Goal: Task Accomplishment & Management: Complete application form

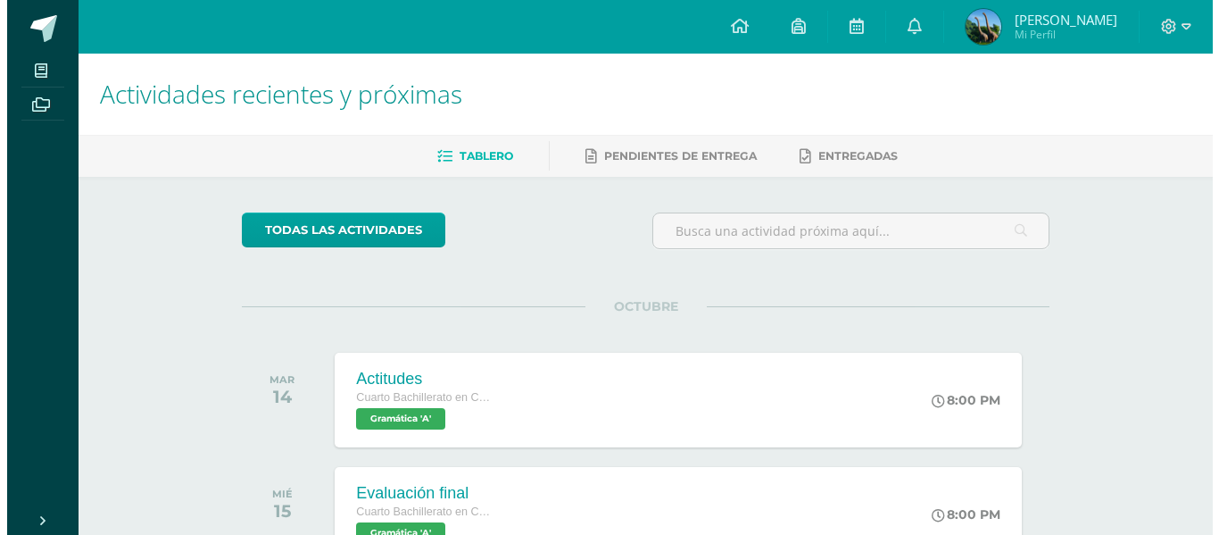
scroll to position [596, 0]
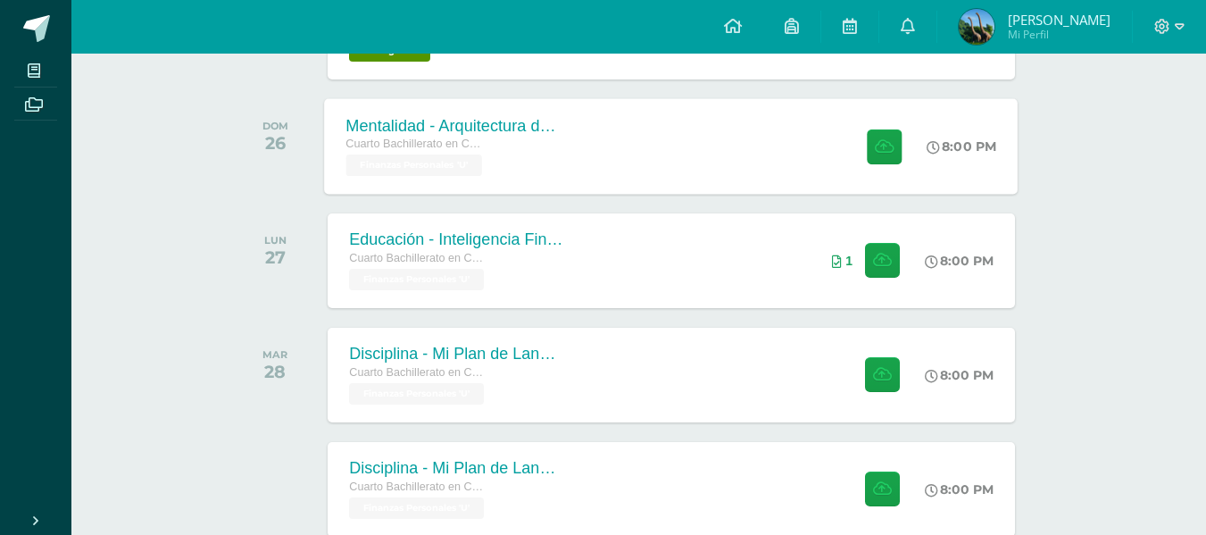
click at [557, 165] on div "Cuarto Bachillerato en CCLL en Diseño Grafico Finanzas Personales 'U'" at bounding box center [454, 155] width 216 height 41
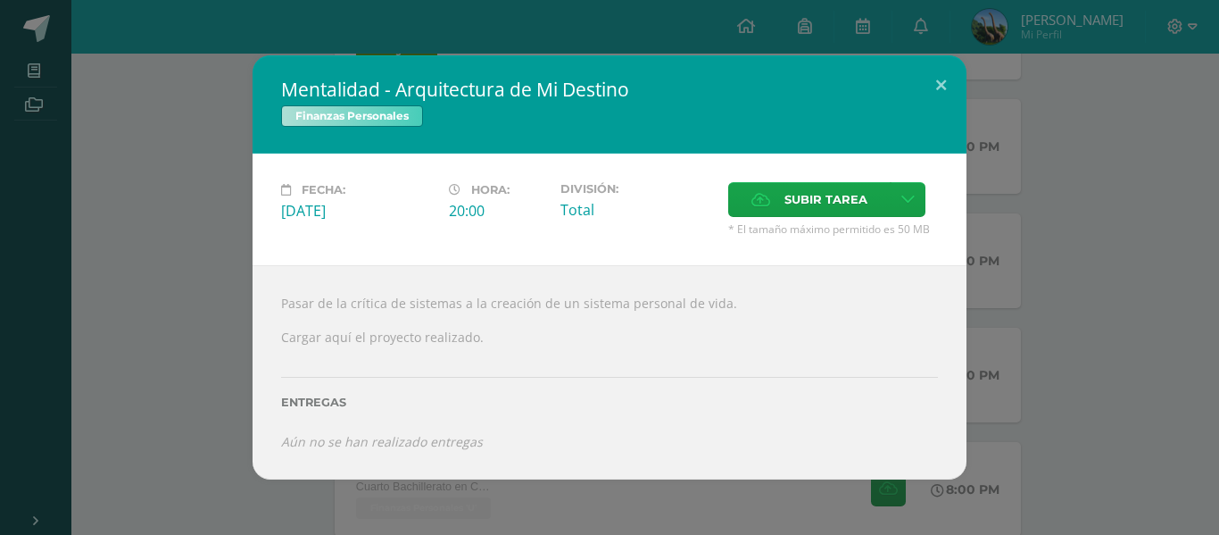
click at [115, 248] on div "Mentalidad - Arquitectura de Mi Destino Finanzas Personales Fecha: [DATE] Hora:…" at bounding box center [609, 267] width 1205 height 424
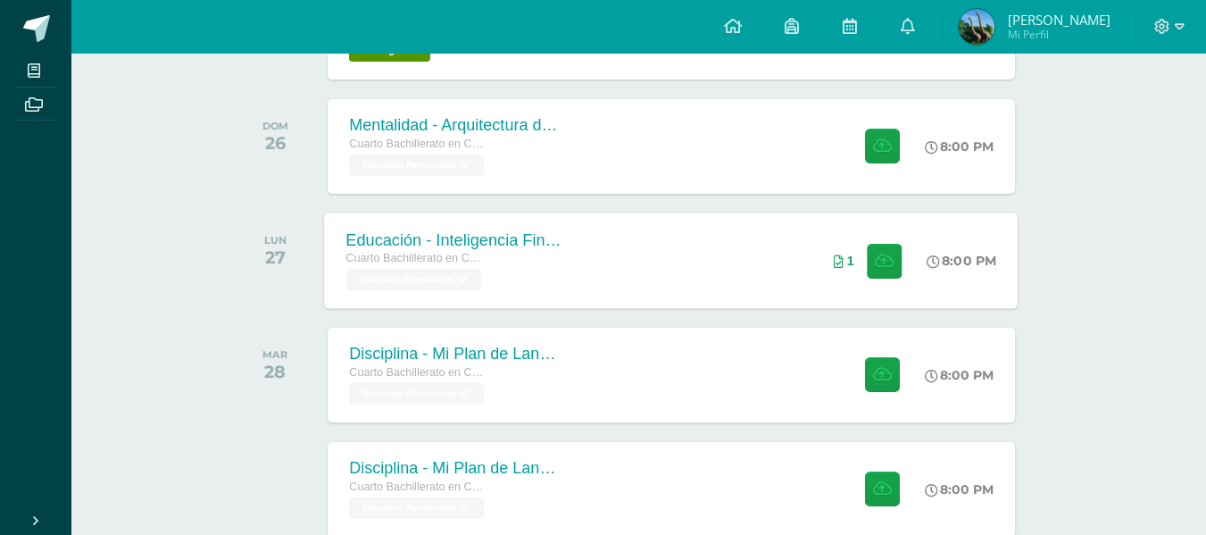
click at [590, 266] on div "Educación - Inteligencia Financiera Avanzada Cuarto Bachillerato en CCLL en Dis…" at bounding box center [672, 260] width 694 height 96
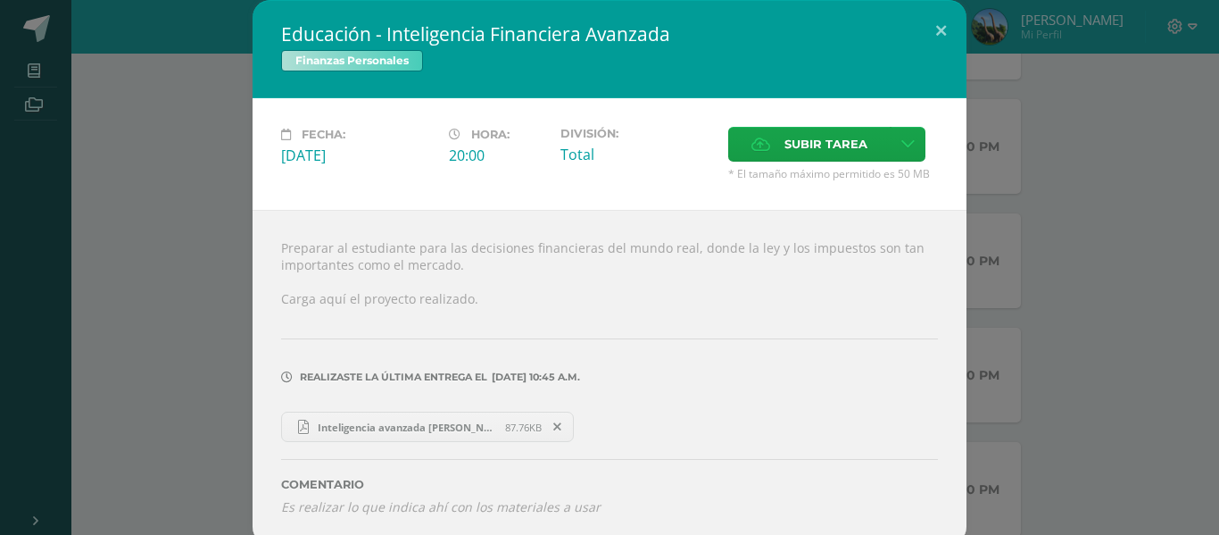
scroll to position [10, 0]
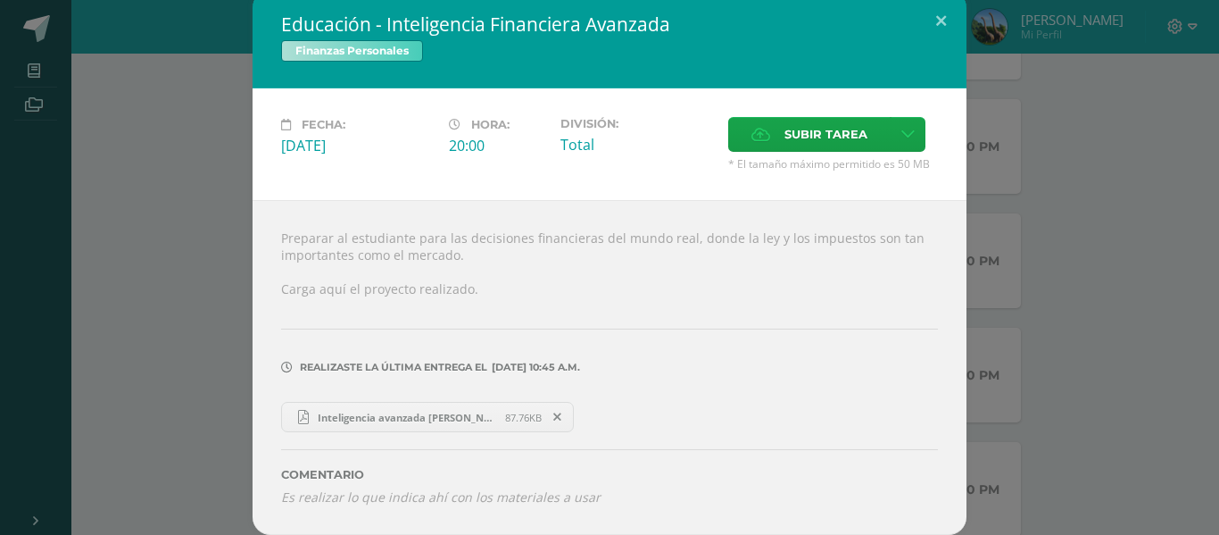
click at [553, 411] on icon at bounding box center [557, 417] width 8 height 12
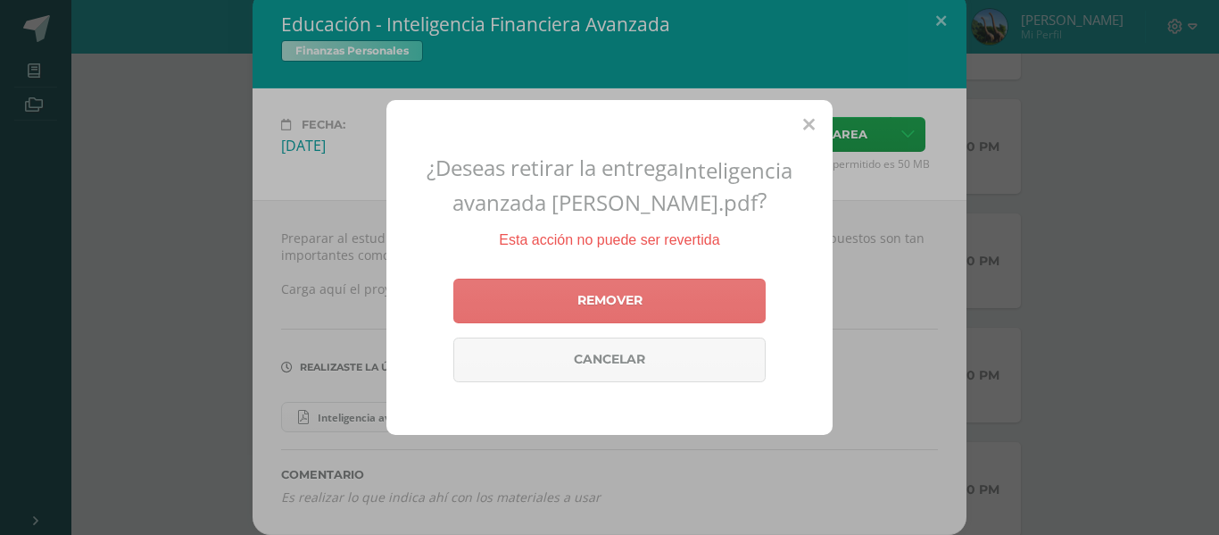
click at [536, 287] on link "Remover" at bounding box center [609, 300] width 312 height 45
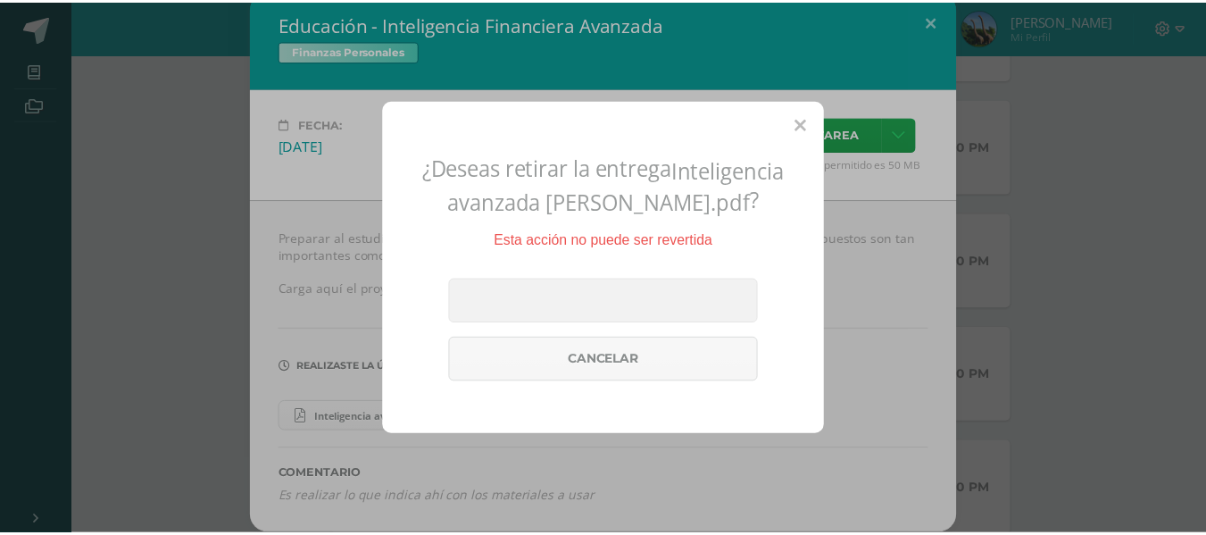
scroll to position [0, 0]
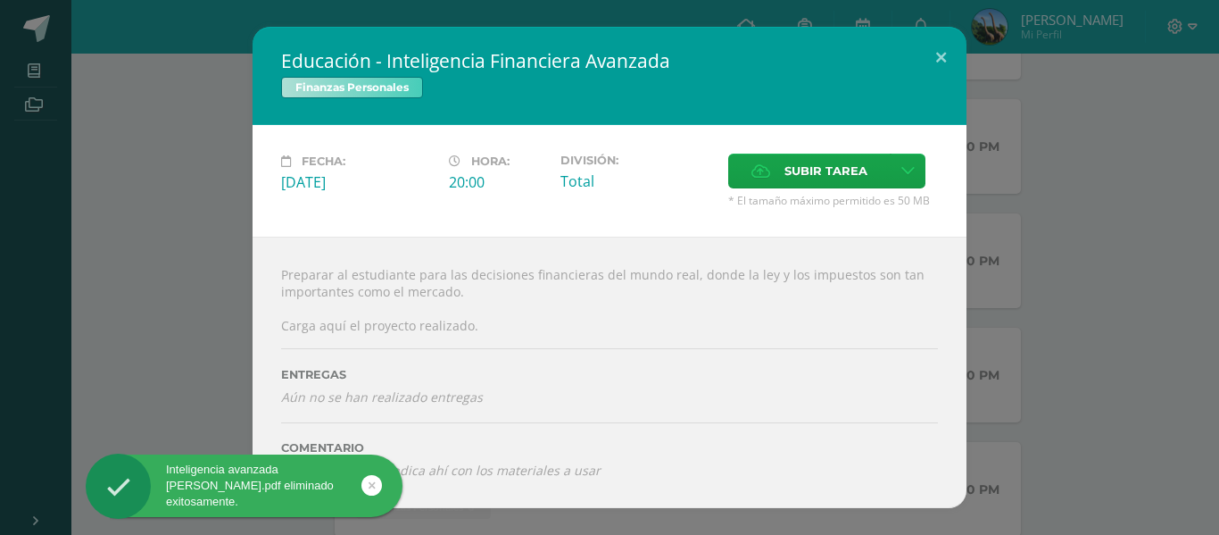
click at [188, 274] on div "Educación - Inteligencia Financiera Avanzada Finanzas Personales Fecha: [DATE] …" at bounding box center [609, 267] width 1205 height 480
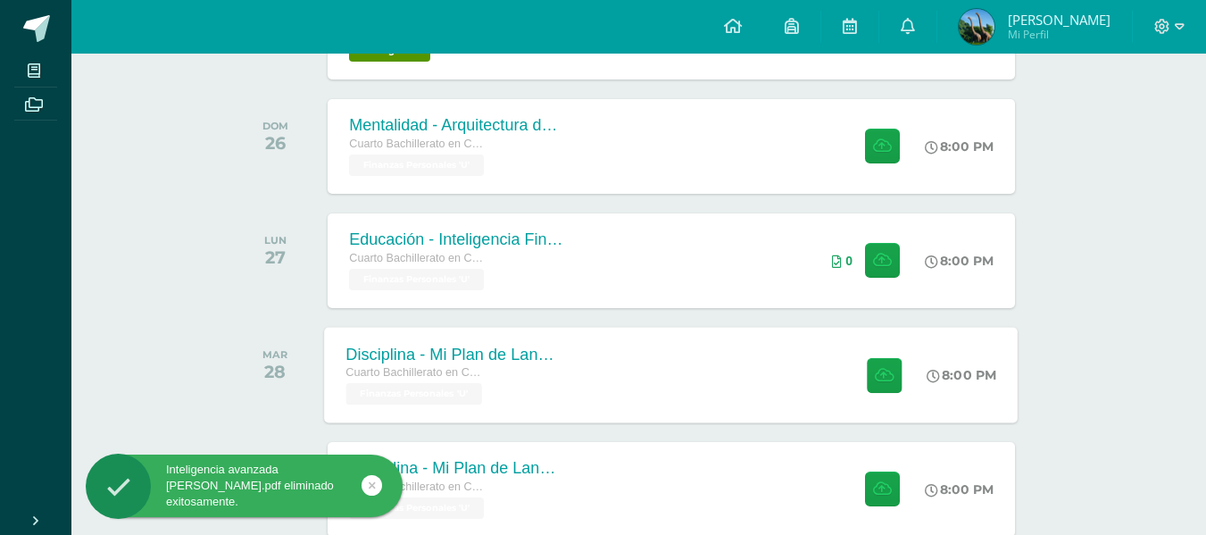
click at [524, 390] on div "Cuarto Bachillerato en CCLL en Diseño Grafico Finanzas Personales 'U'" at bounding box center [454, 383] width 216 height 41
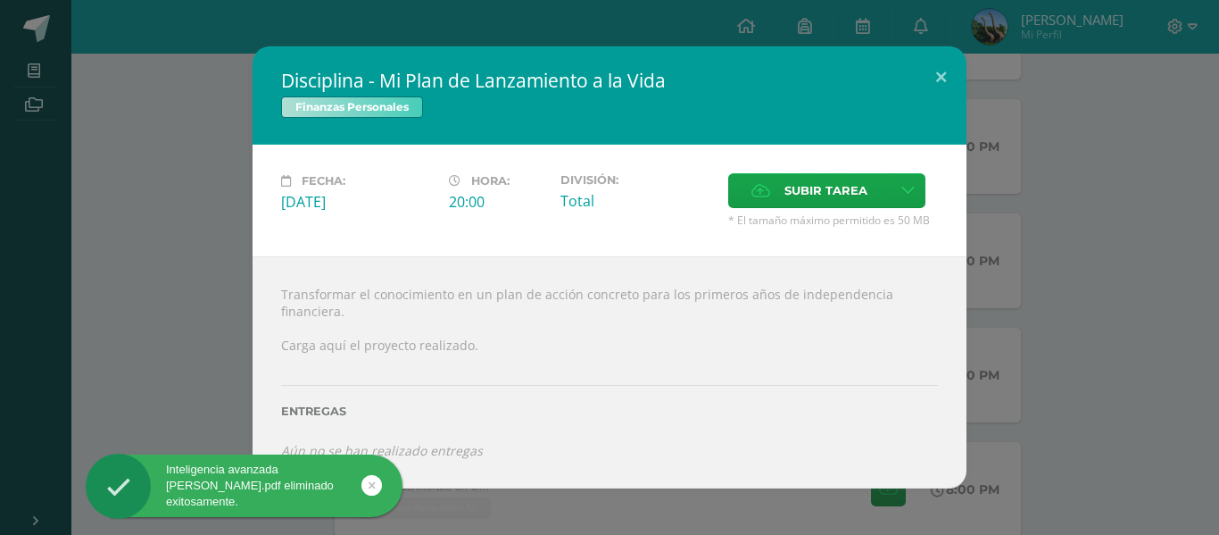
click at [142, 347] on div "Disciplina - Mi Plan de Lanzamiento a la Vida Finanzas Personales Fecha: [DATE]…" at bounding box center [609, 266] width 1205 height 441
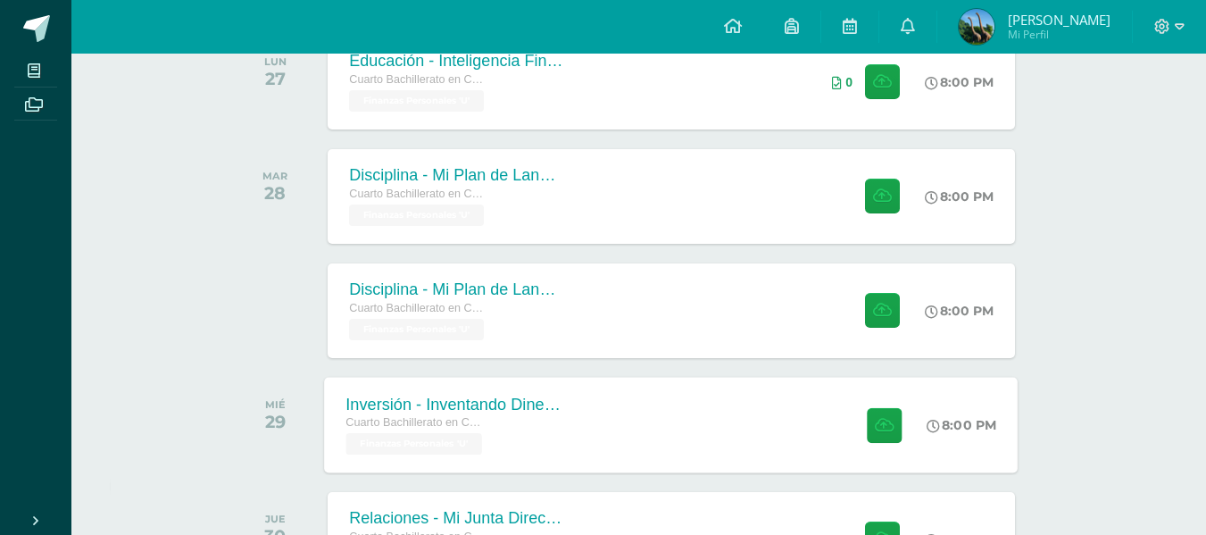
scroll to position [864, 0]
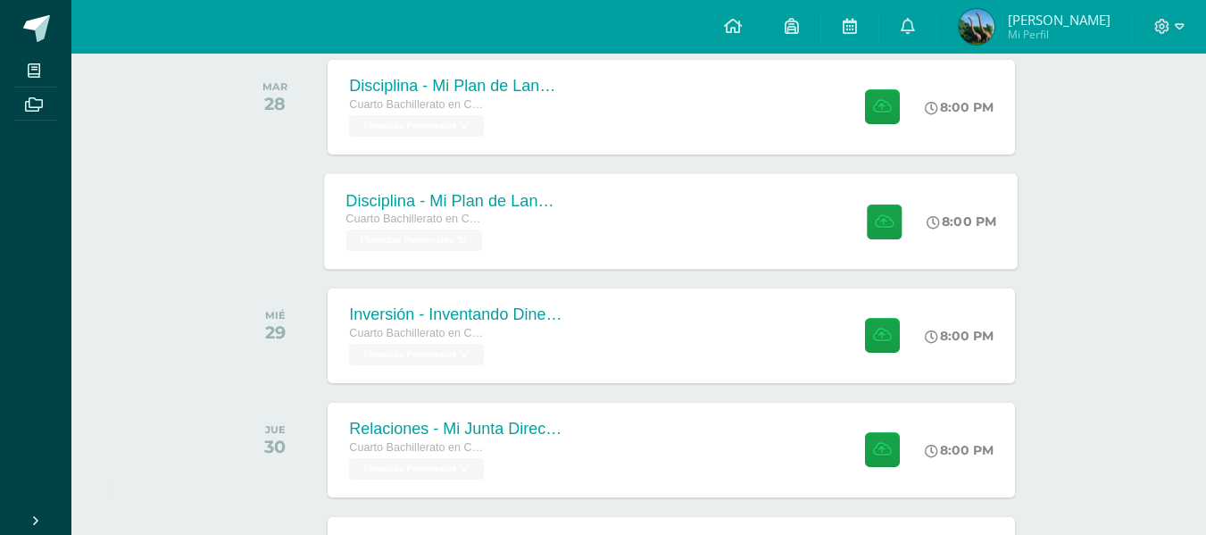
click at [431, 188] on div "Disciplina - Mi Plan de Lanzamiento a la Vida Cuarto Bachillerato en CCLL en Di…" at bounding box center [455, 221] width 260 height 96
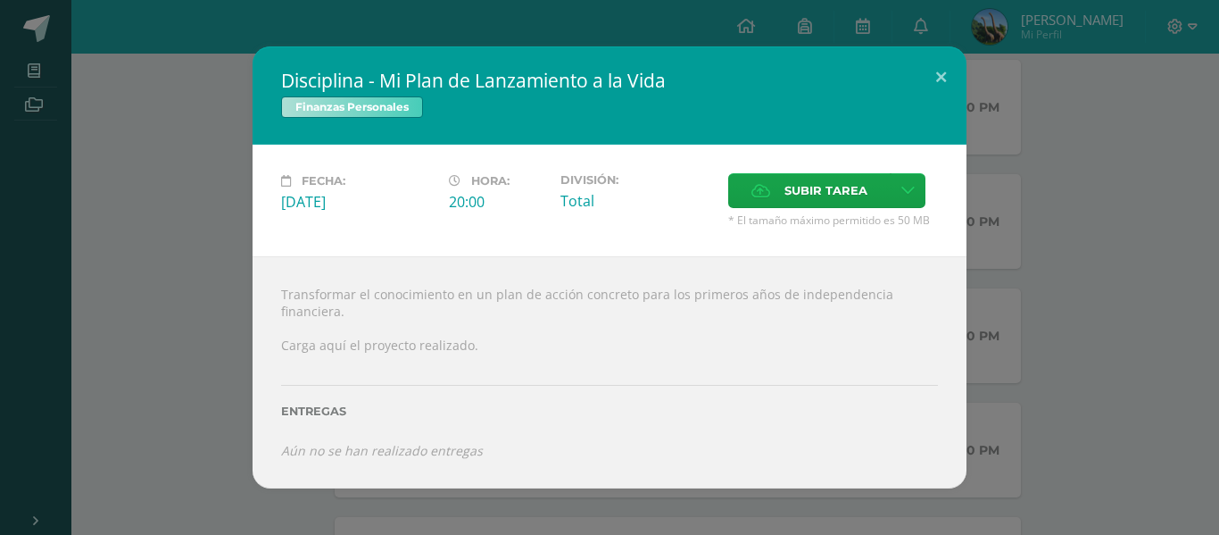
click at [195, 296] on div "Disciplina - Mi Plan de Lanzamiento a la Vida Finanzas Personales Fecha: [DATE]…" at bounding box center [609, 266] width 1205 height 441
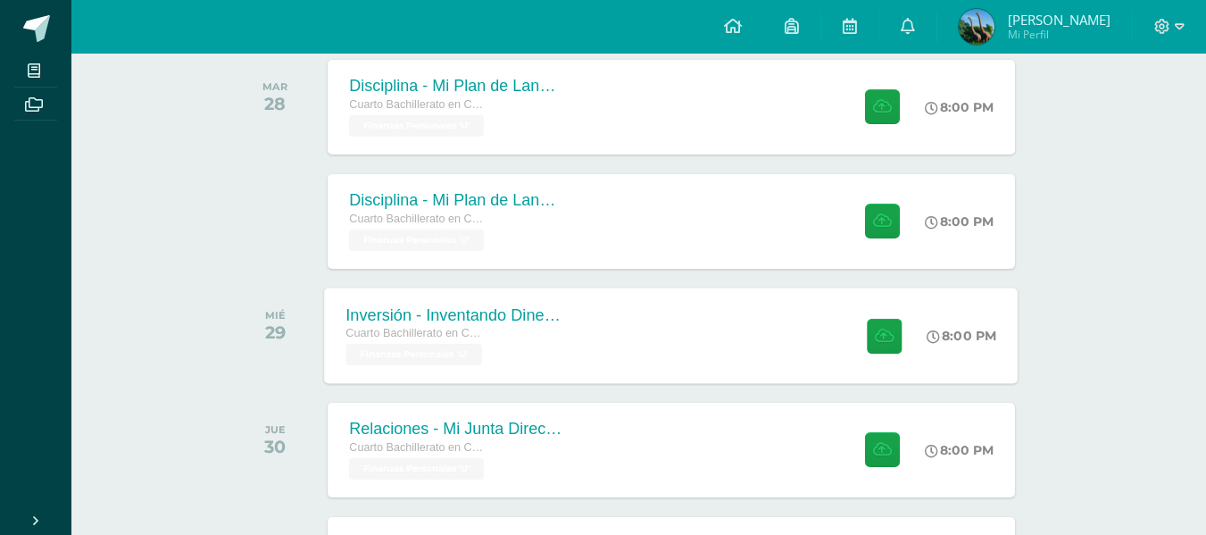
click at [501, 304] on div "Inversión - Inventando Dinero: Estructurando Tratos Cuarto Bachillerato en CCLL…" at bounding box center [455, 335] width 260 height 96
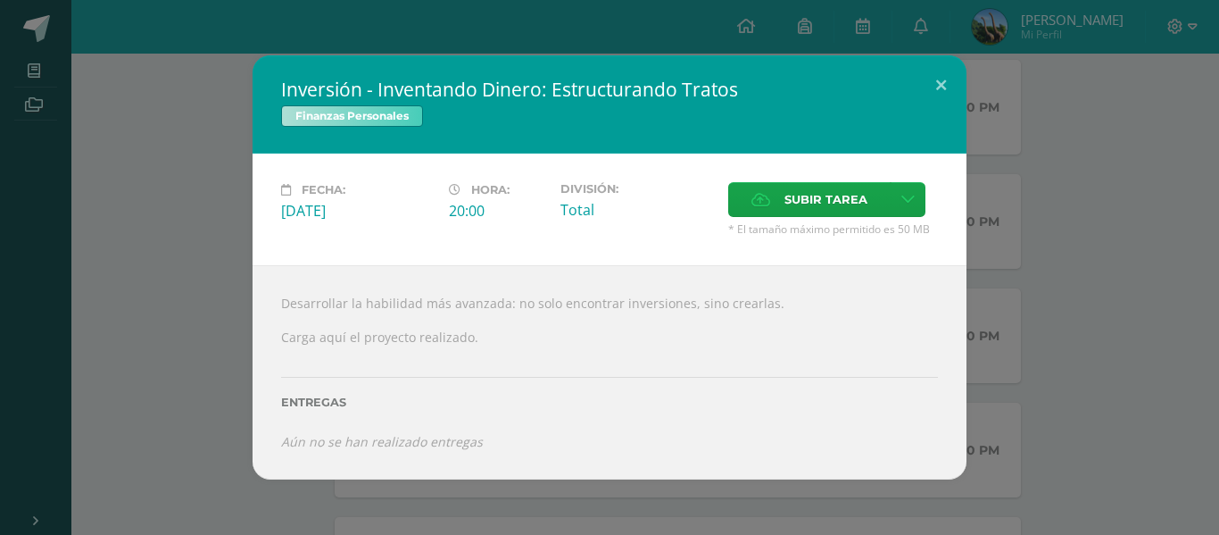
click at [115, 215] on div "Inversión - Inventando Dinero: Estructurando Tratos Finanzas Personales Fecha: …" at bounding box center [609, 267] width 1205 height 424
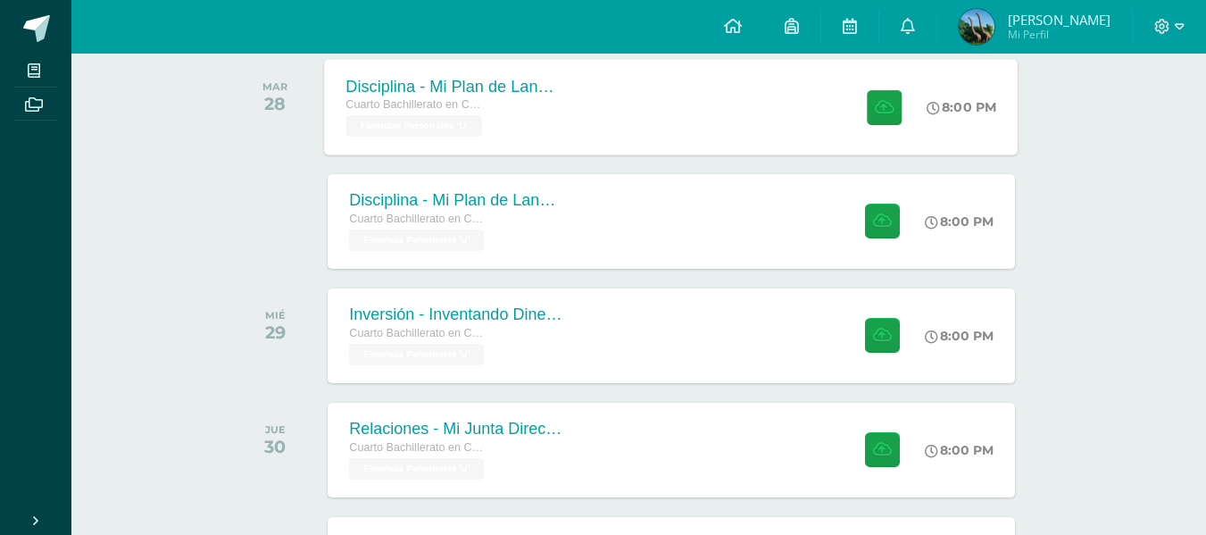
click at [433, 114] on div "Cuarto Bachillerato en CCLL en Diseño Grafico" at bounding box center [454, 106] width 216 height 20
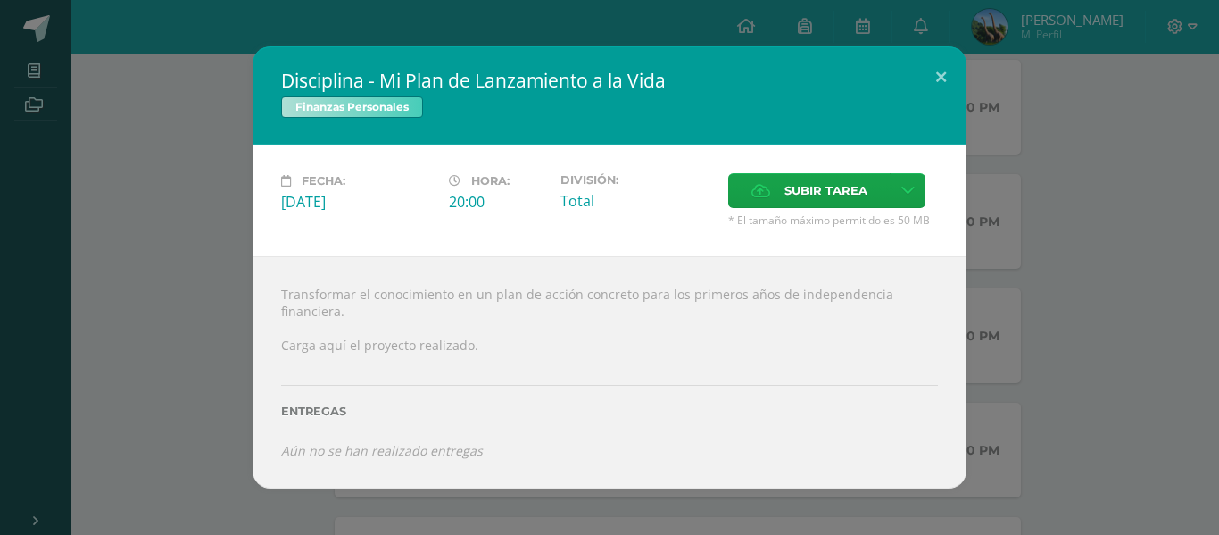
click at [245, 212] on div "Disciplina - Mi Plan de Lanzamiento a la Vida Finanzas Personales Fecha: [DATE]…" at bounding box center [609, 266] width 1205 height 441
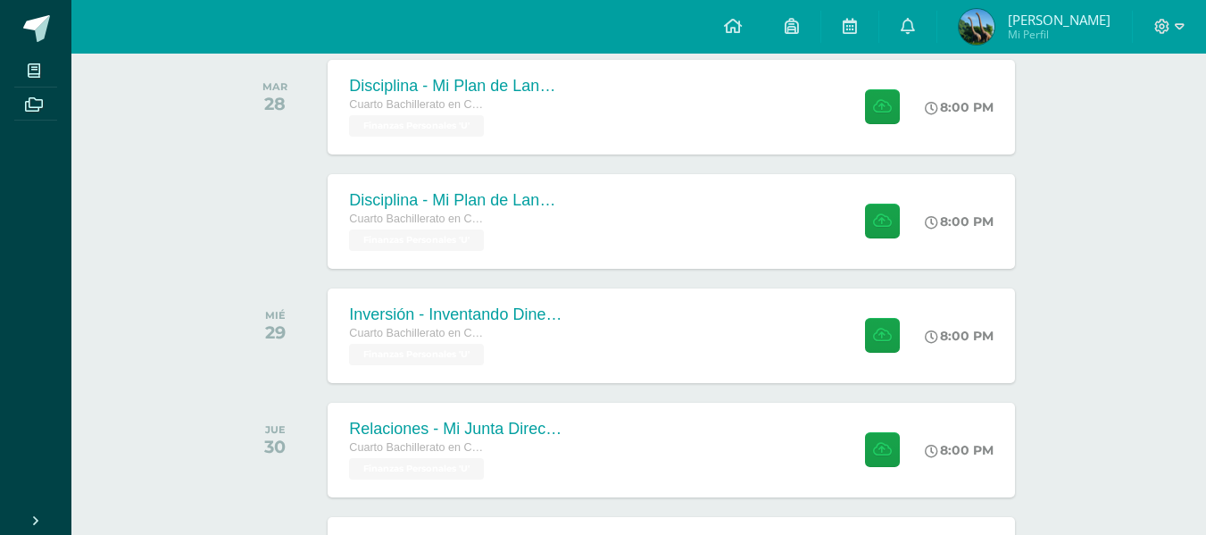
click at [453, 208] on div "Disciplina - Mi Plan de Lanzamiento a la Vida" at bounding box center [456, 200] width 214 height 19
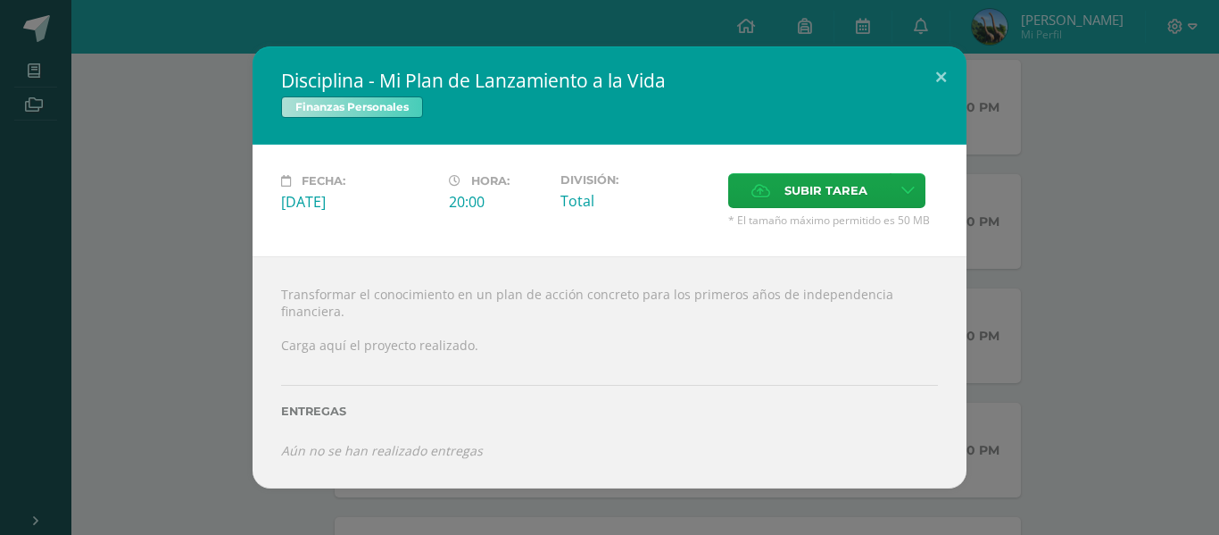
click at [168, 364] on div "Disciplina - Mi Plan de Lanzamiento a la Vida Finanzas Personales Fecha: [DATE]…" at bounding box center [609, 266] width 1205 height 441
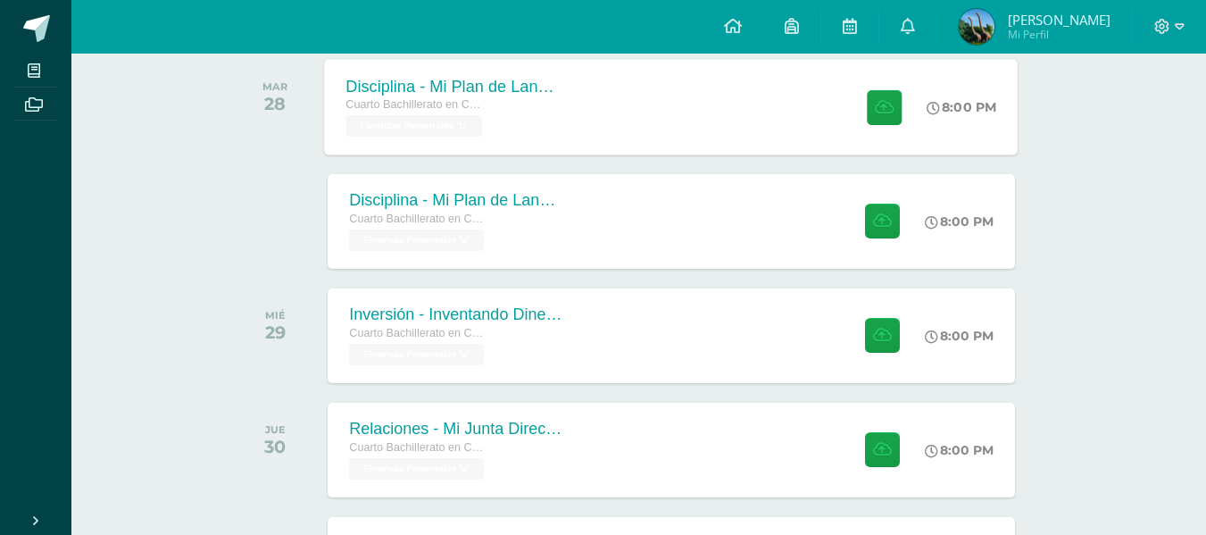
click at [513, 132] on div "Cuarto Bachillerato en CCLL en Diseño Grafico Finanzas Personales 'U'" at bounding box center [454, 116] width 216 height 41
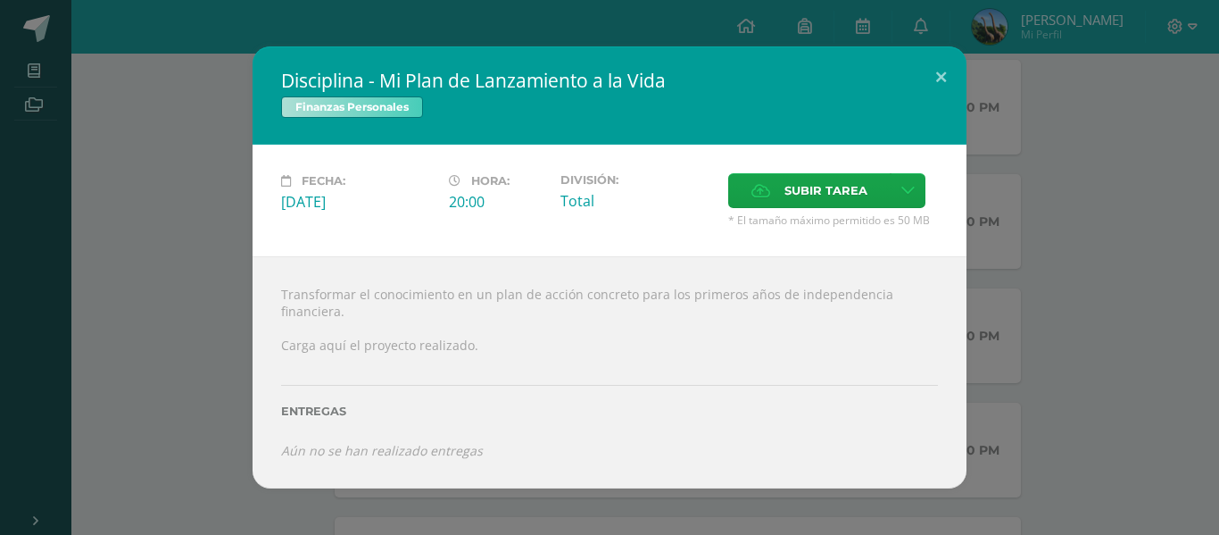
drag, startPoint x: 263, startPoint y: 280, endPoint x: 269, endPoint y: 272, distance: 9.7
click at [264, 278] on div "Transformar el conocimiento en un plan de acción concreto para los primeros año…" at bounding box center [610, 371] width 714 height 231
click at [245, 275] on div "Disciplina - Mi Plan de Lanzamiento a la Vida Finanzas Personales Fecha: [DATE]…" at bounding box center [609, 266] width 1205 height 441
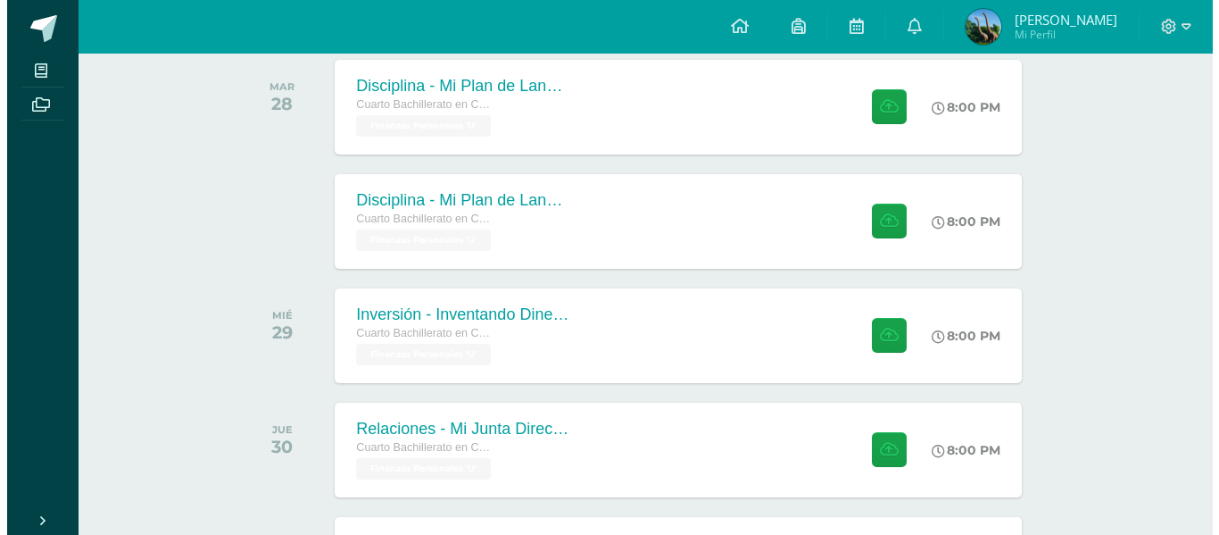
scroll to position [1043, 0]
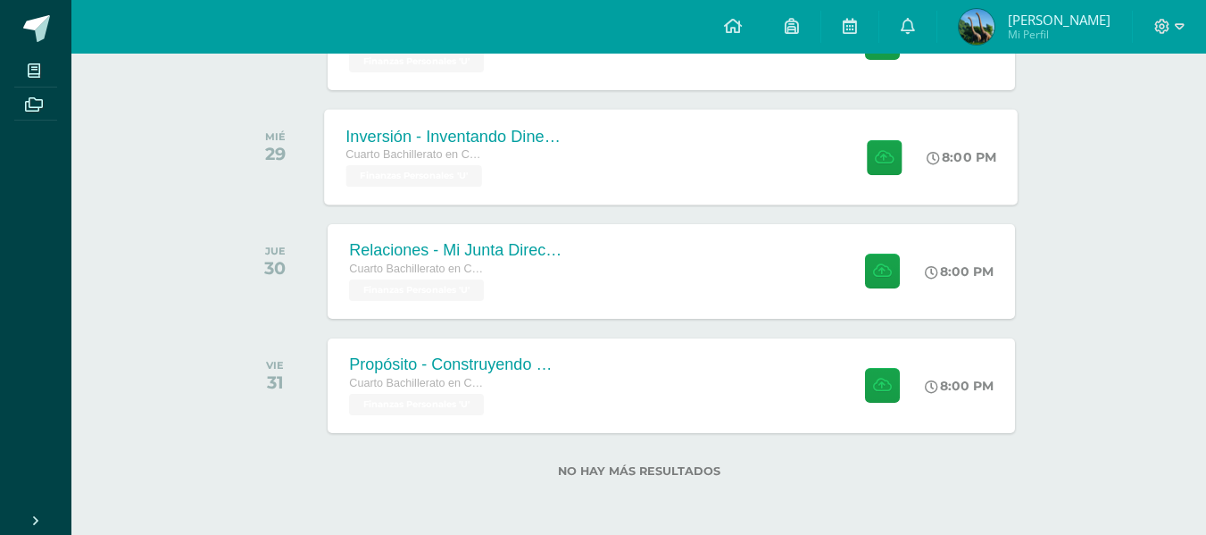
click at [442, 168] on span "Finanzas Personales 'U'" at bounding box center [414, 175] width 137 height 21
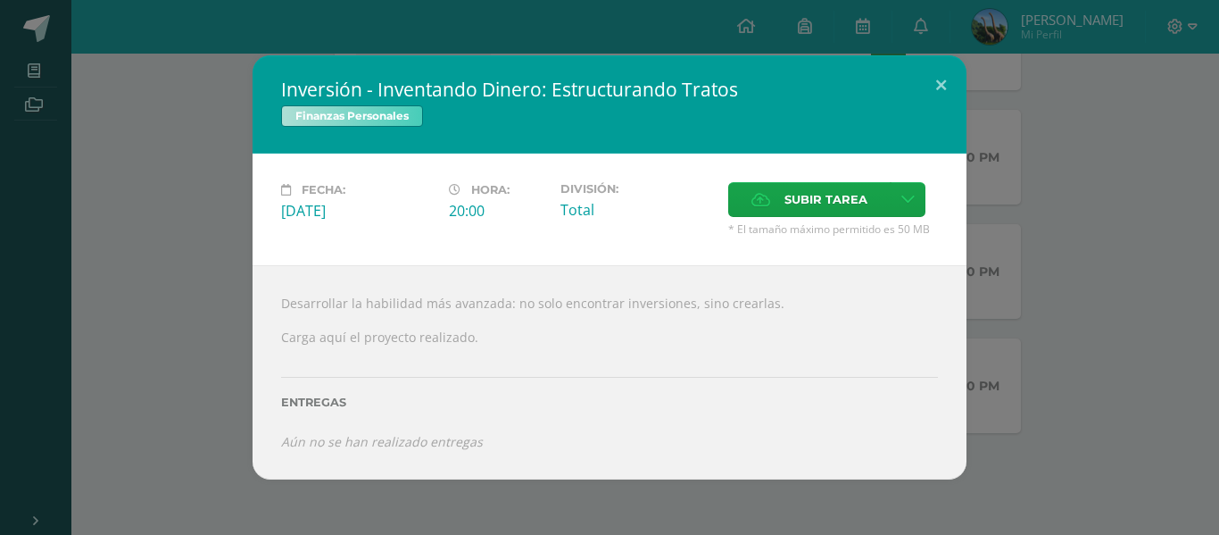
click at [216, 291] on div "Inversión - Inventando Dinero: Estructurando Tratos Finanzas Personales Fecha: …" at bounding box center [609, 267] width 1205 height 424
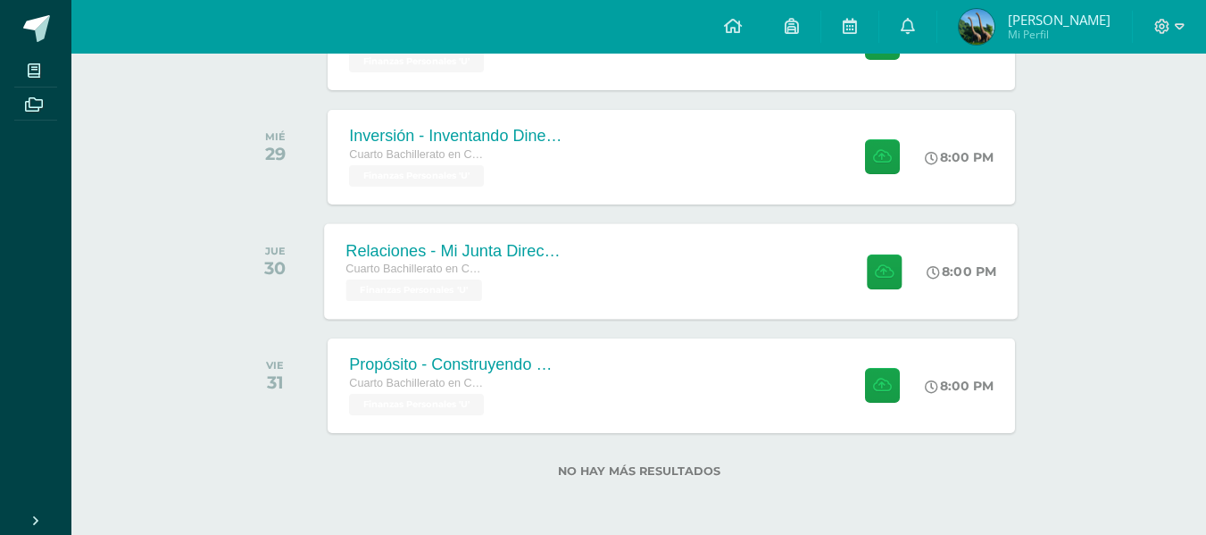
click at [451, 250] on div "Relaciones - Mi Junta Directiva Personal" at bounding box center [454, 250] width 216 height 19
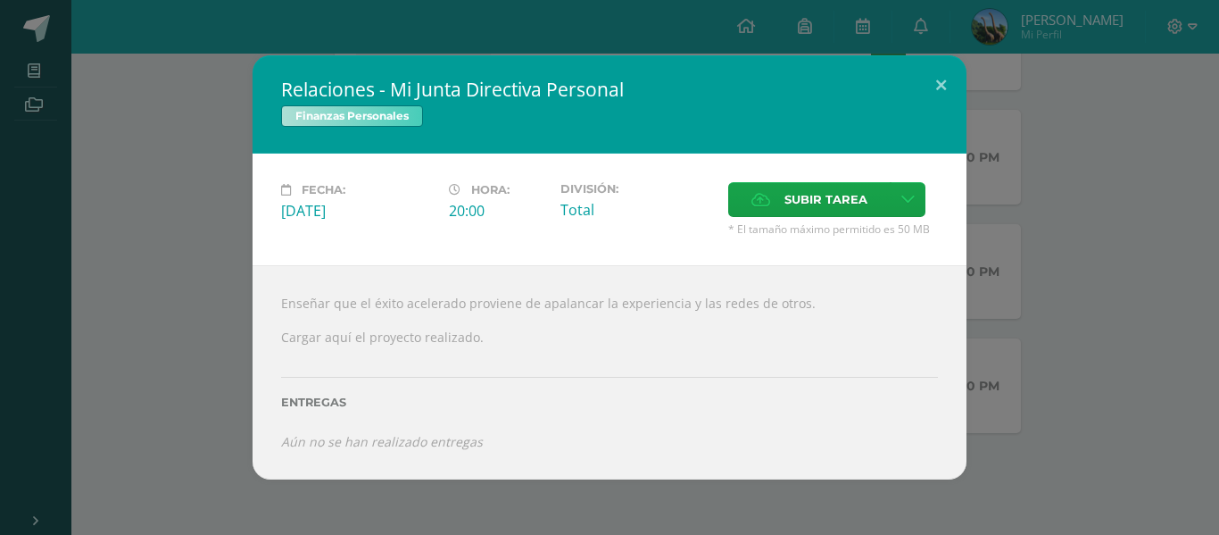
click at [89, 347] on div "Relaciones - Mi Junta Directiva Personal Finanzas Personales Fecha: [DATE] Hora…" at bounding box center [609, 267] width 1205 height 424
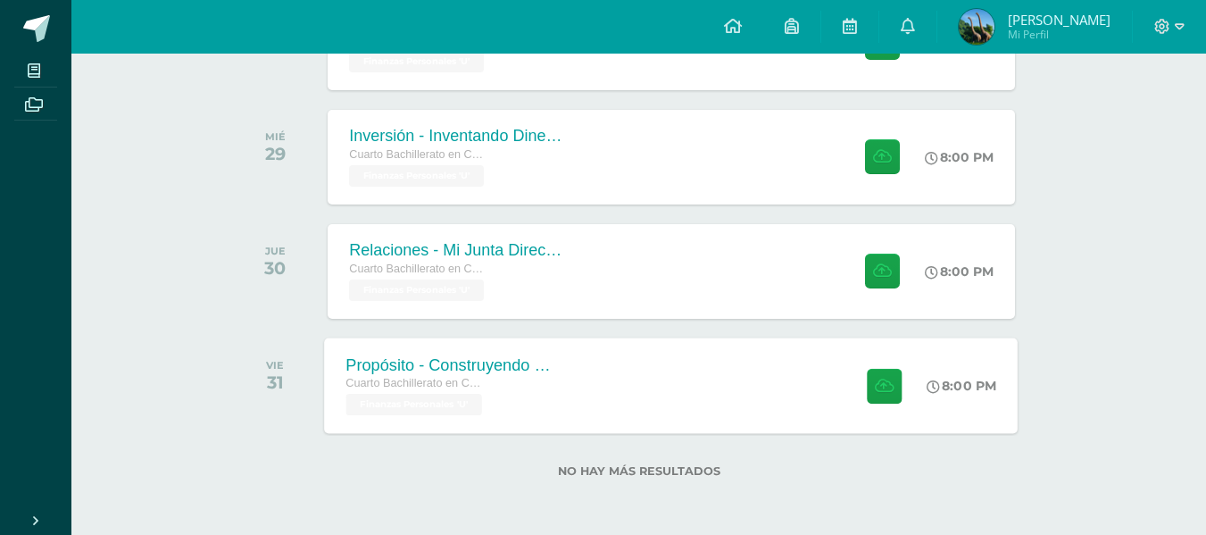
click at [556, 392] on div "Cuarto Bachillerato en CCLL en Diseño Grafico" at bounding box center [454, 384] width 216 height 20
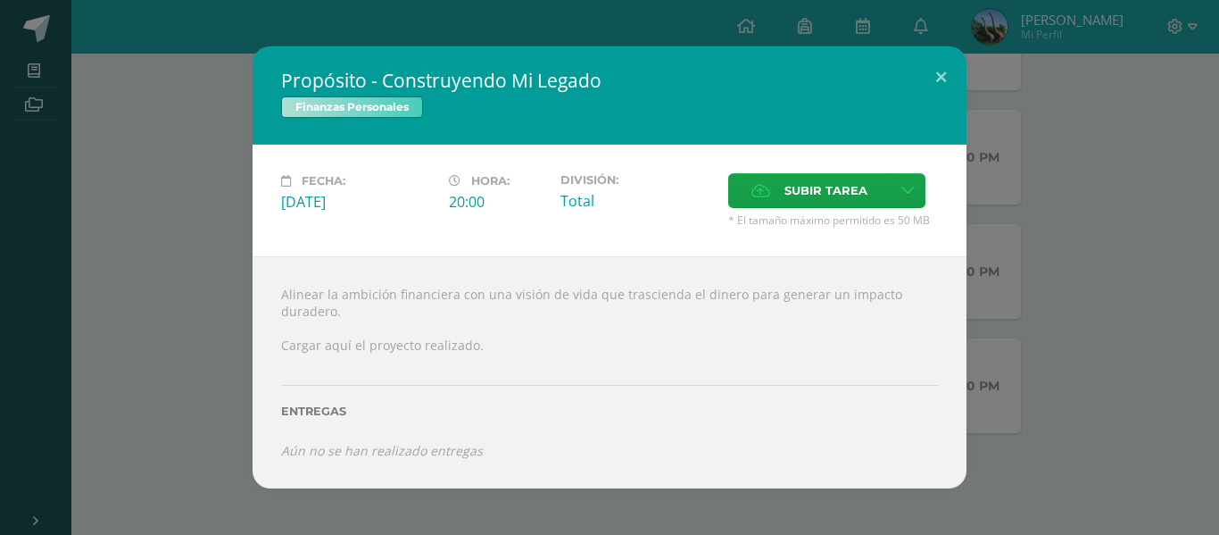
click at [191, 270] on div "Propósito - Construyendo Mi Legado Finanzas Personales Fecha: [DATE] Hora: 20:0…" at bounding box center [609, 266] width 1205 height 441
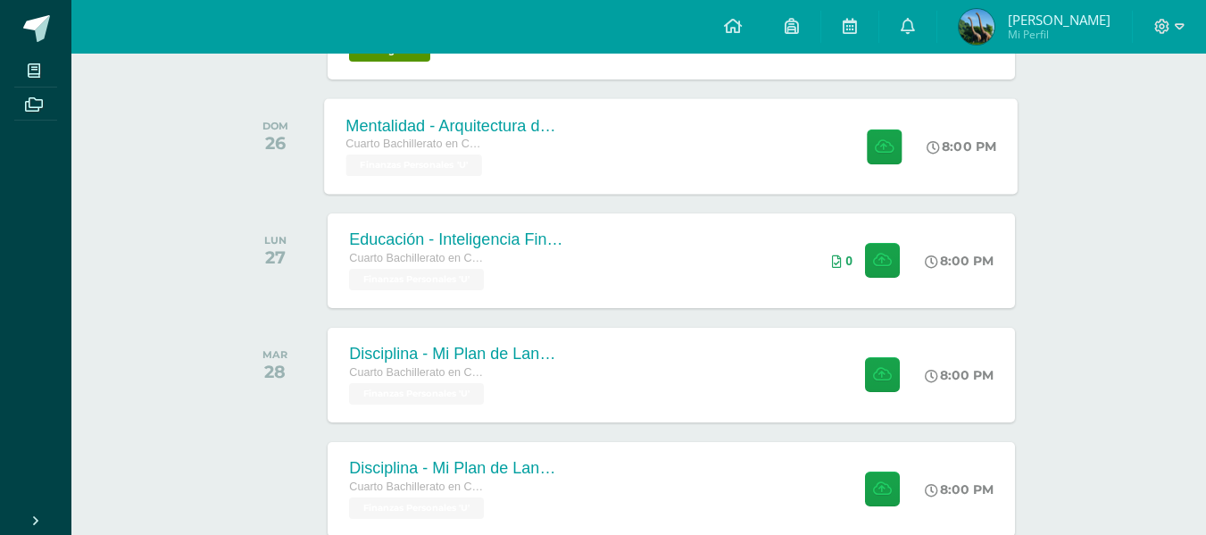
scroll to position [507, 0]
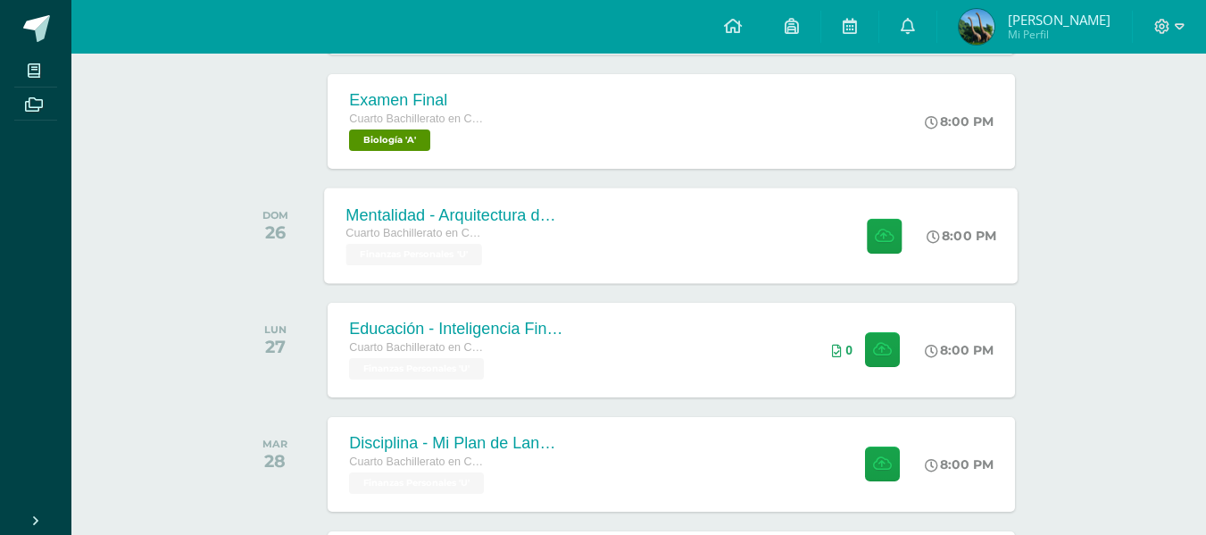
click at [440, 208] on div "Mentalidad - Arquitectura de Mi Destino" at bounding box center [454, 214] width 216 height 19
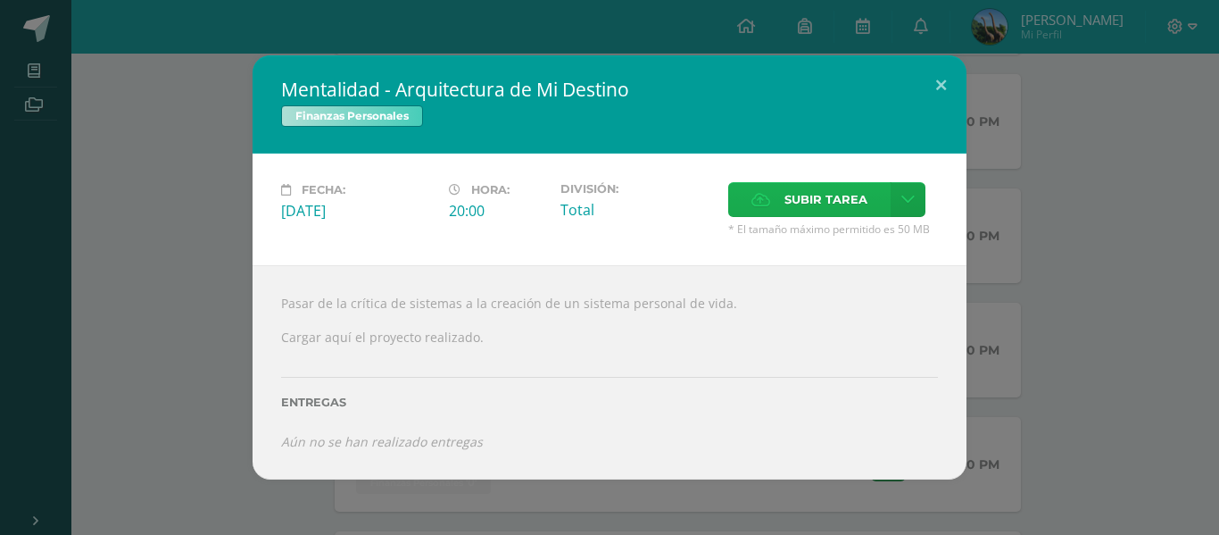
click at [847, 188] on span "Subir tarea" at bounding box center [826, 199] width 83 height 33
click at [0, 0] on input "Subir tarea" at bounding box center [0, 0] width 0 height 0
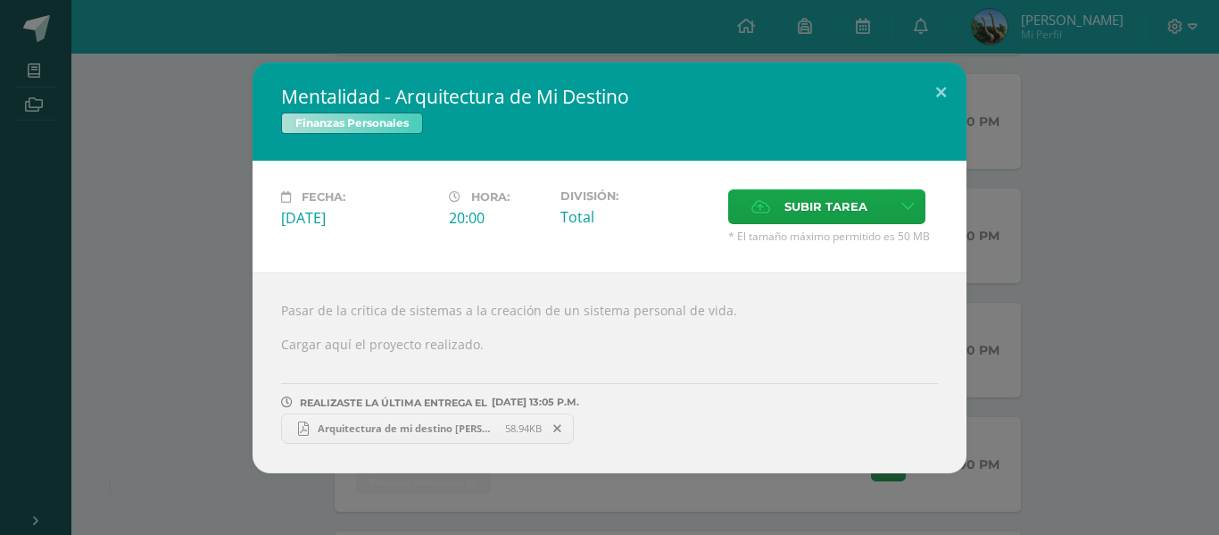
click at [365, 484] on div "Archivo algún archivo seleccionado puede ser inválido" at bounding box center [273, 488] width 326 height 69
click at [173, 365] on div "Mentalidad - Arquitectura de Mi Destino Finanzas Personales Fecha: [DATE] Hora:…" at bounding box center [609, 267] width 1205 height 411
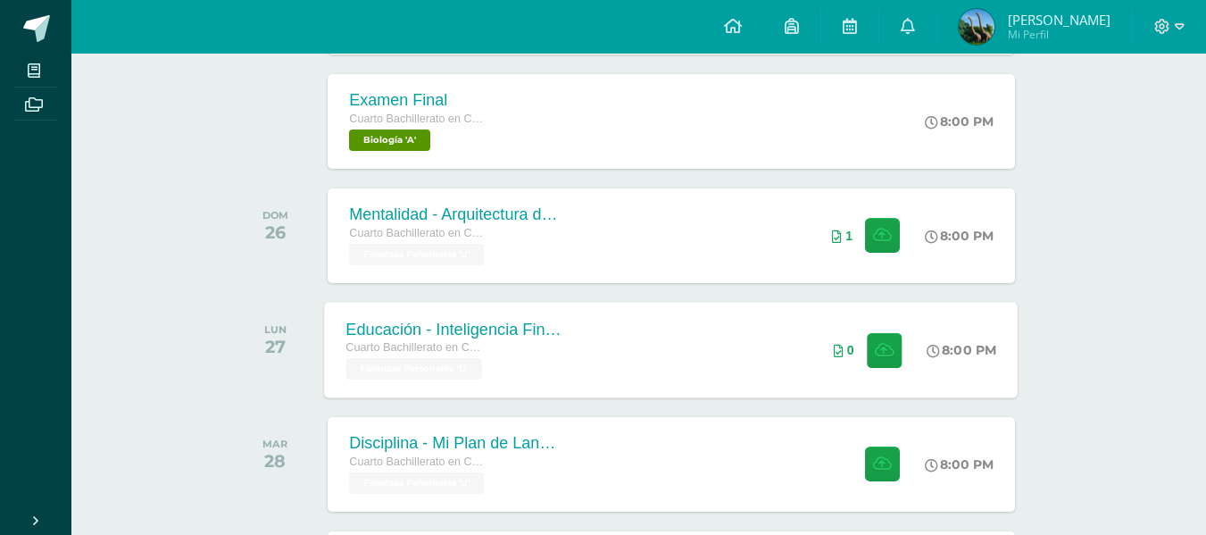
click at [544, 323] on div "Educación - Inteligencia Financiera Avanzada" at bounding box center [454, 329] width 216 height 19
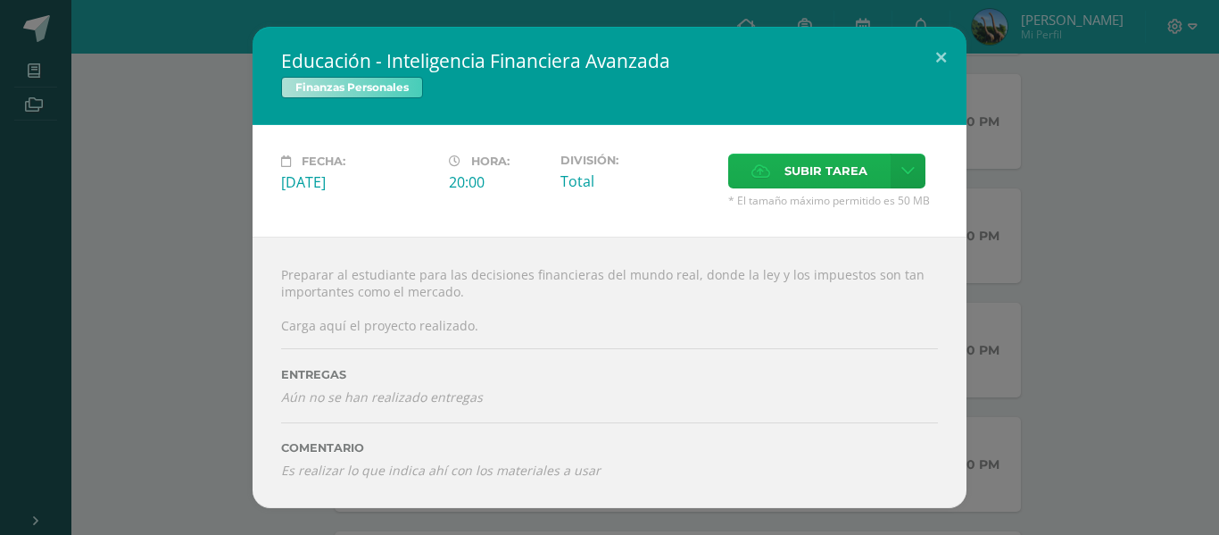
click at [782, 169] on label "Subir tarea" at bounding box center [809, 171] width 162 height 35
click at [0, 0] on input "Subir tarea" at bounding box center [0, 0] width 0 height 0
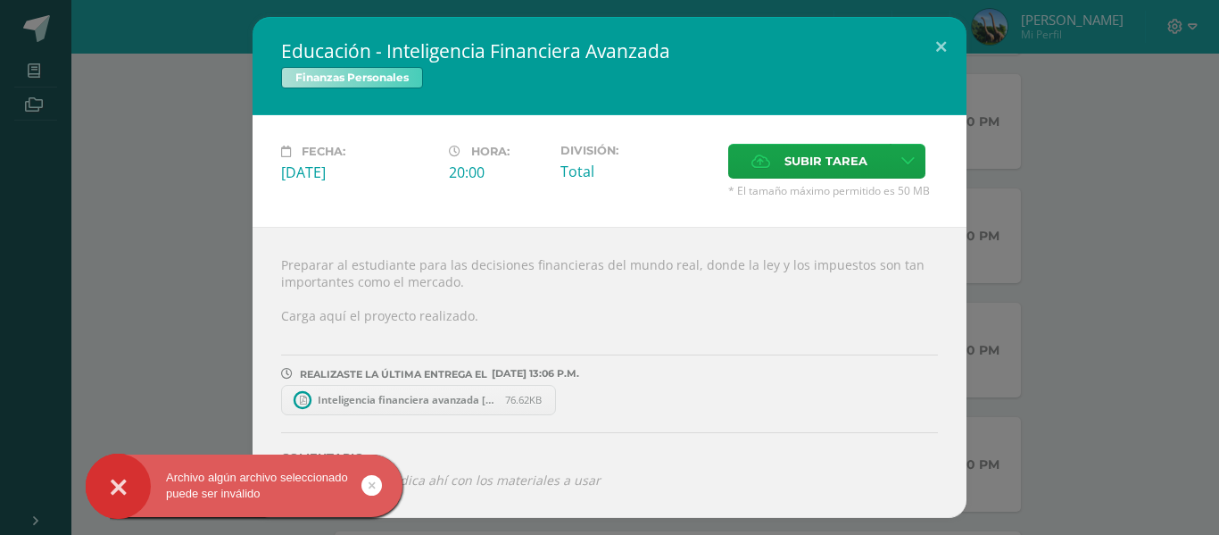
click at [369, 481] on icon at bounding box center [372, 485] width 7 height 21
click at [375, 486] on div "Archivo algún archivo seleccionado puede ser inválido" at bounding box center [273, 488] width 326 height 69
click at [361, 484] on div "Archivo algún archivo seleccionado puede ser inválido" at bounding box center [244, 486] width 317 height 32
click at [375, 480] on link at bounding box center [372, 485] width 21 height 21
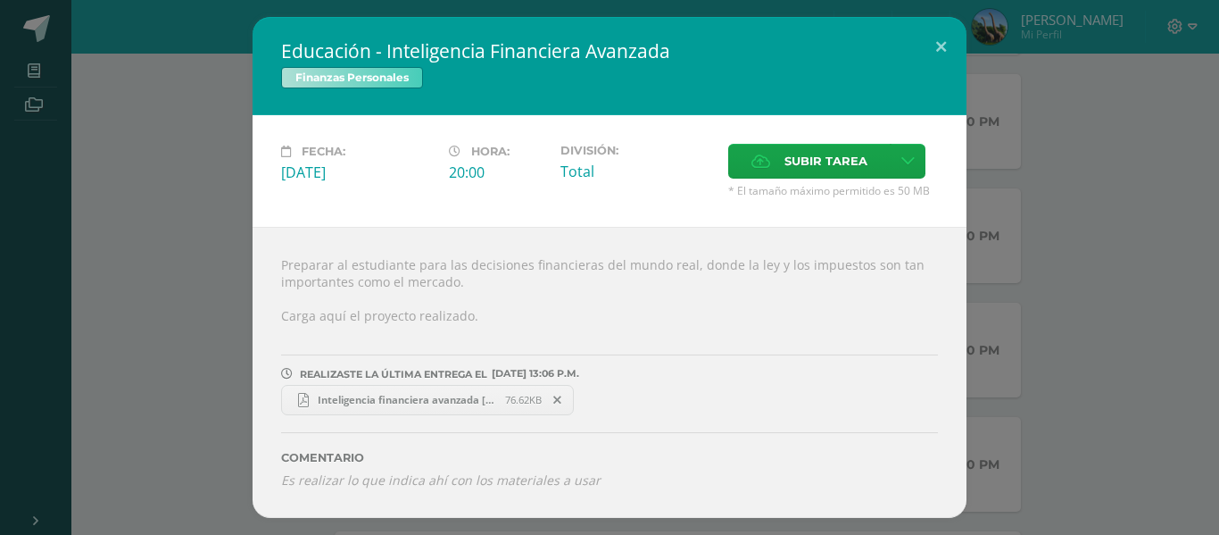
click at [219, 415] on div "Educación - Inteligencia Financiera Avanzada Finanzas Personales Fecha: [DATE] …" at bounding box center [609, 267] width 1205 height 501
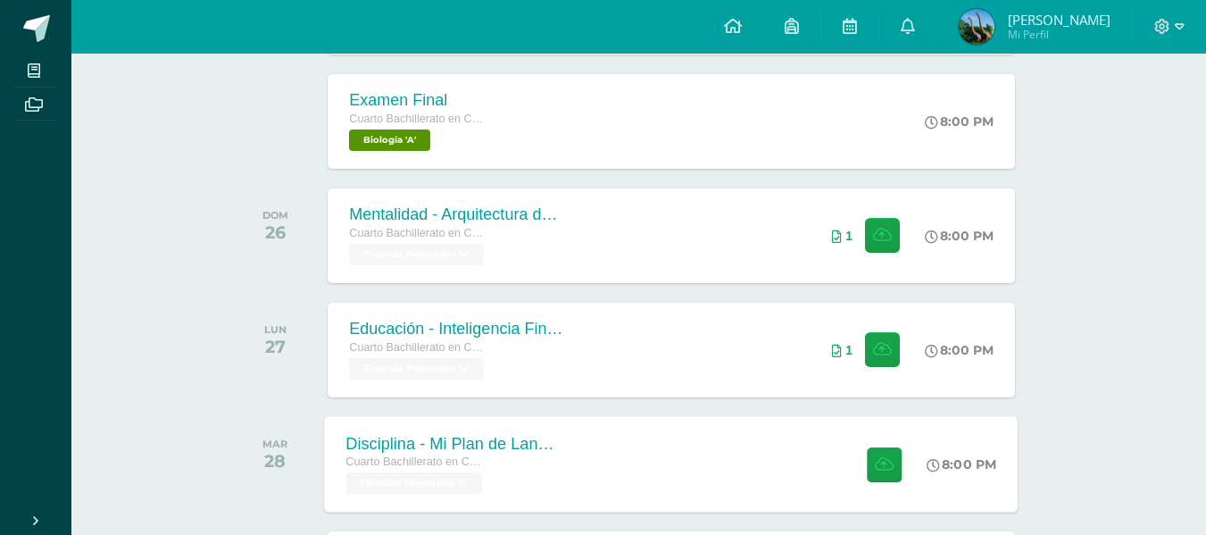
click at [677, 472] on div "Disciplina - Mi Plan de Lanzamiento a la Vida Cuarto Bachillerato en CCLL en Di…" at bounding box center [672, 464] width 694 height 96
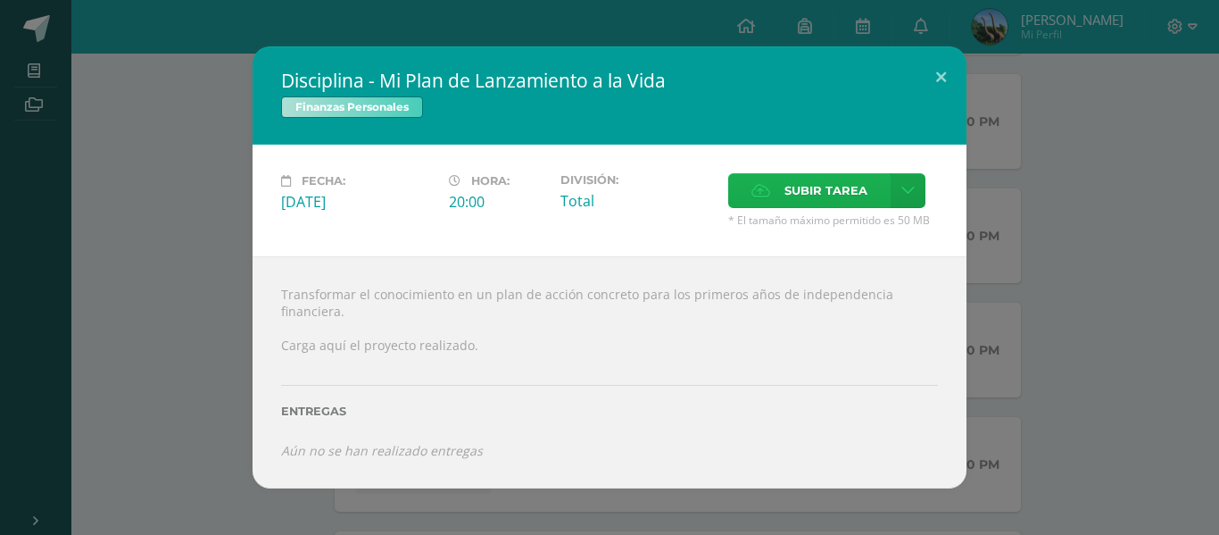
click at [778, 198] on label "Subir tarea" at bounding box center [809, 190] width 162 height 35
click at [0, 0] on input "Subir tarea" at bounding box center [0, 0] width 0 height 0
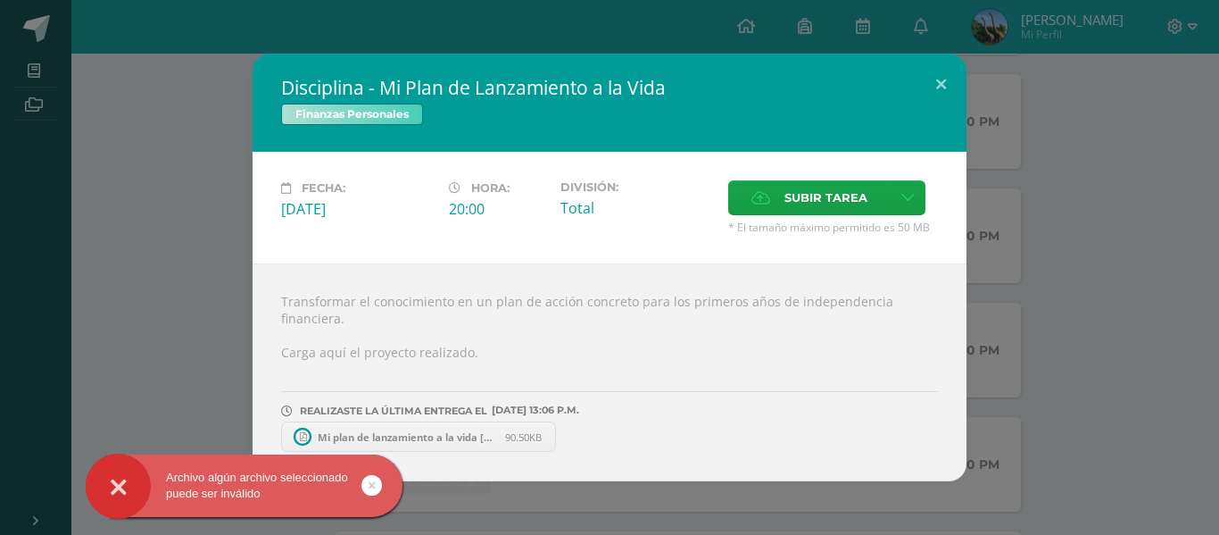
click at [372, 482] on icon at bounding box center [372, 485] width 7 height 21
click at [370, 494] on icon at bounding box center [372, 485] width 7 height 21
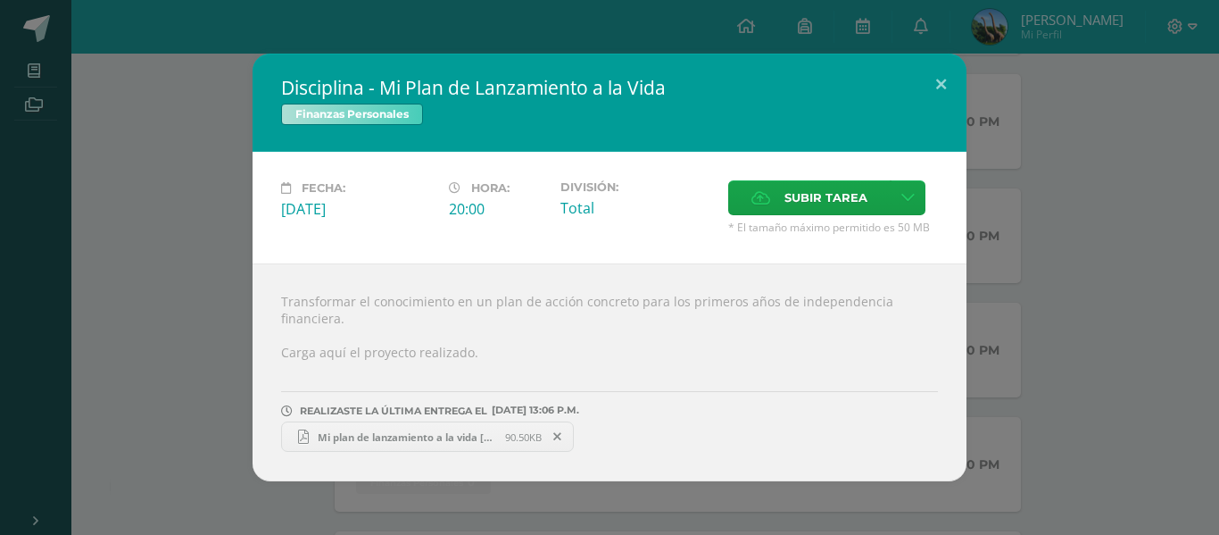
click at [95, 259] on div "Disciplina - Mi Plan de Lanzamiento a la Vida Finanzas Personales Fecha: [DATE]…" at bounding box center [609, 268] width 1205 height 428
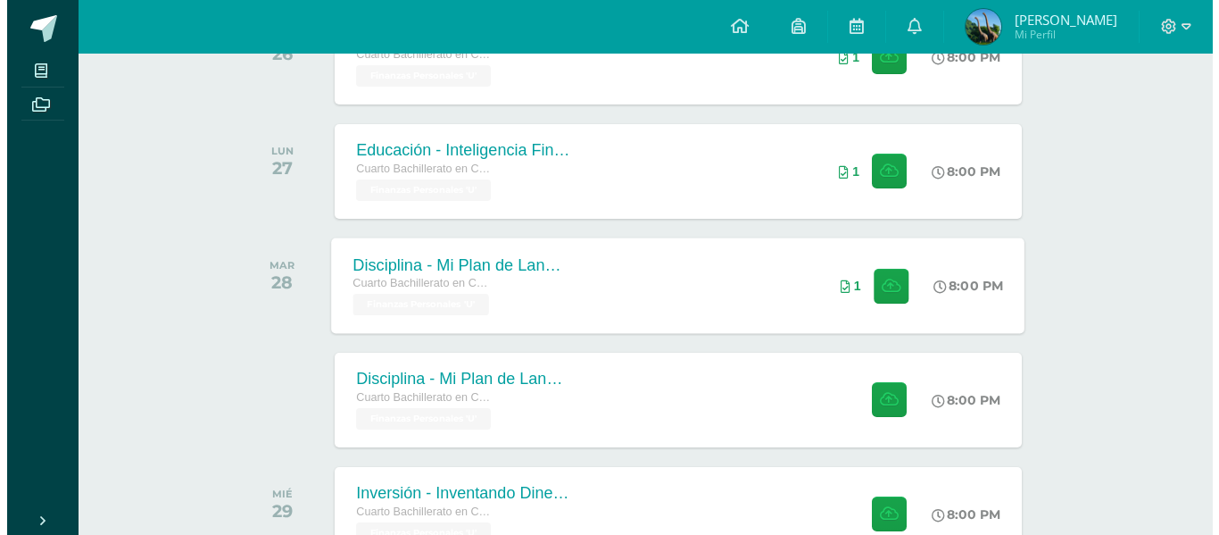
scroll to position [775, 0]
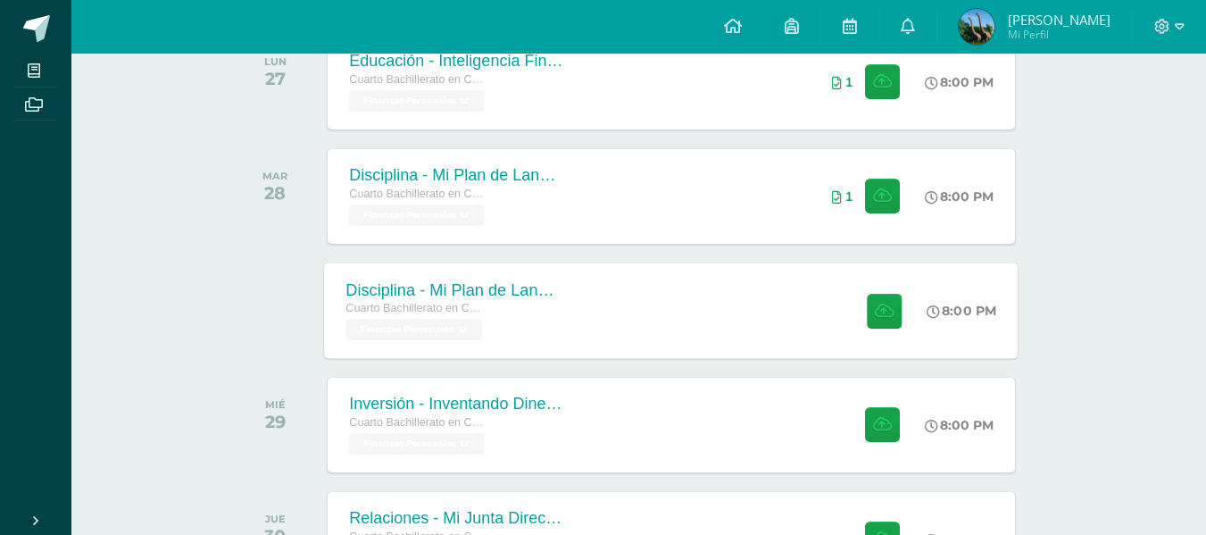
click at [514, 292] on div "Disciplina - Mi Plan de Lanzamiento a la Vida" at bounding box center [454, 289] width 216 height 19
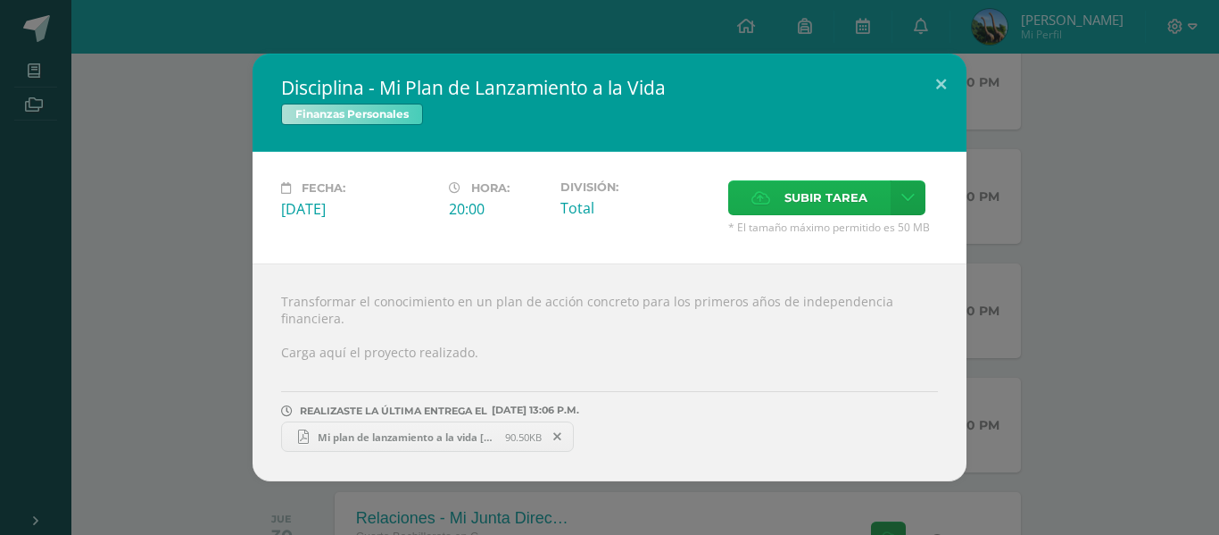
click at [782, 203] on label "Subir tarea" at bounding box center [809, 197] width 162 height 35
click at [0, 0] on input "Subir tarea" at bounding box center [0, 0] width 0 height 0
click at [858, 430] on icon at bounding box center [854, 436] width 8 height 12
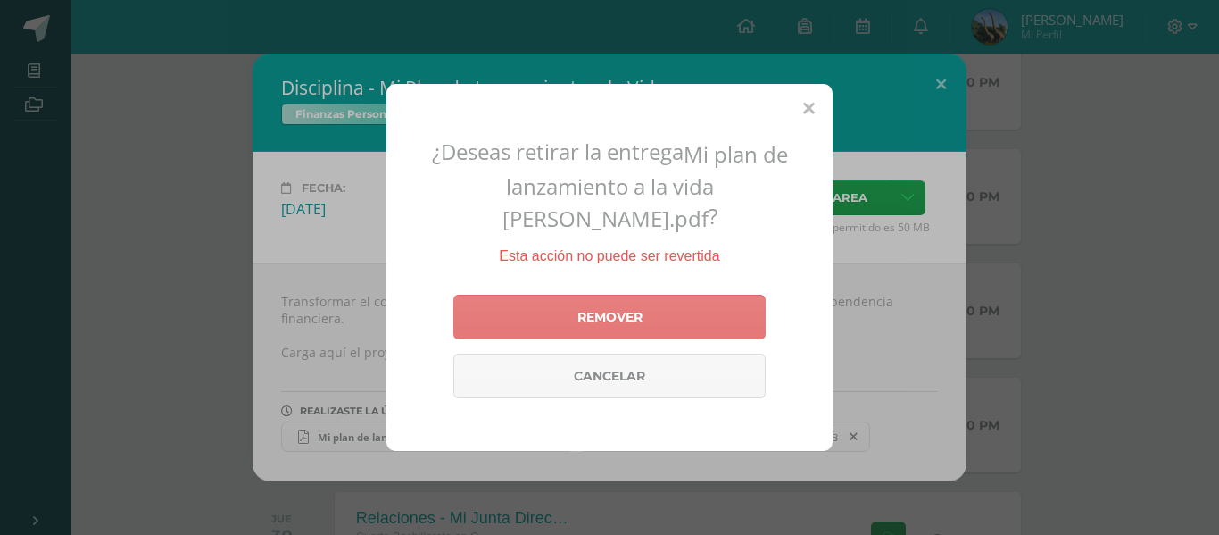
click at [523, 312] on link "Remover" at bounding box center [609, 317] width 312 height 45
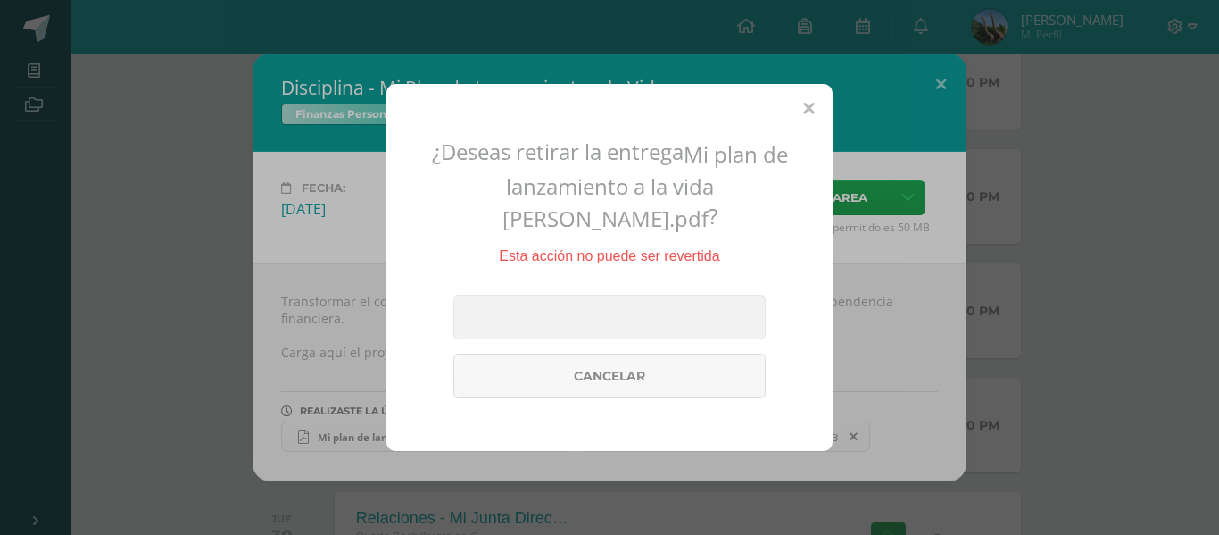
click at [91, 256] on div "¿Deseas retirar la entrega Mi plan de lanzamiento a la vida [PERSON_NAME].pdf ?…" at bounding box center [609, 267] width 1219 height 535
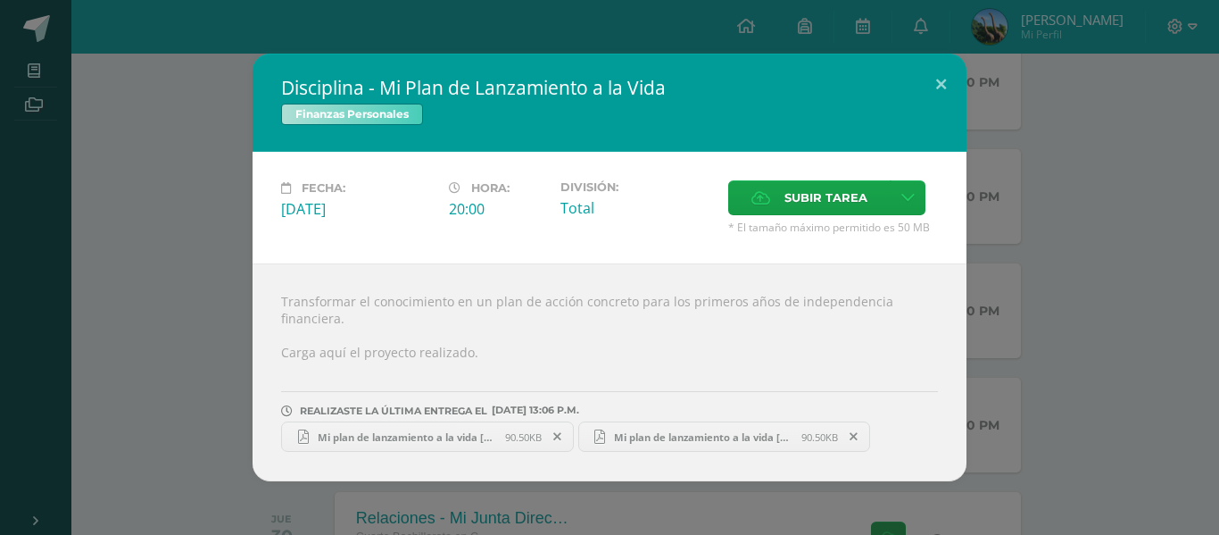
click at [133, 254] on div "Disciplina - Mi Plan de Lanzamiento a la Vida Finanzas Personales Fecha: [DATE]…" at bounding box center [609, 268] width 1205 height 428
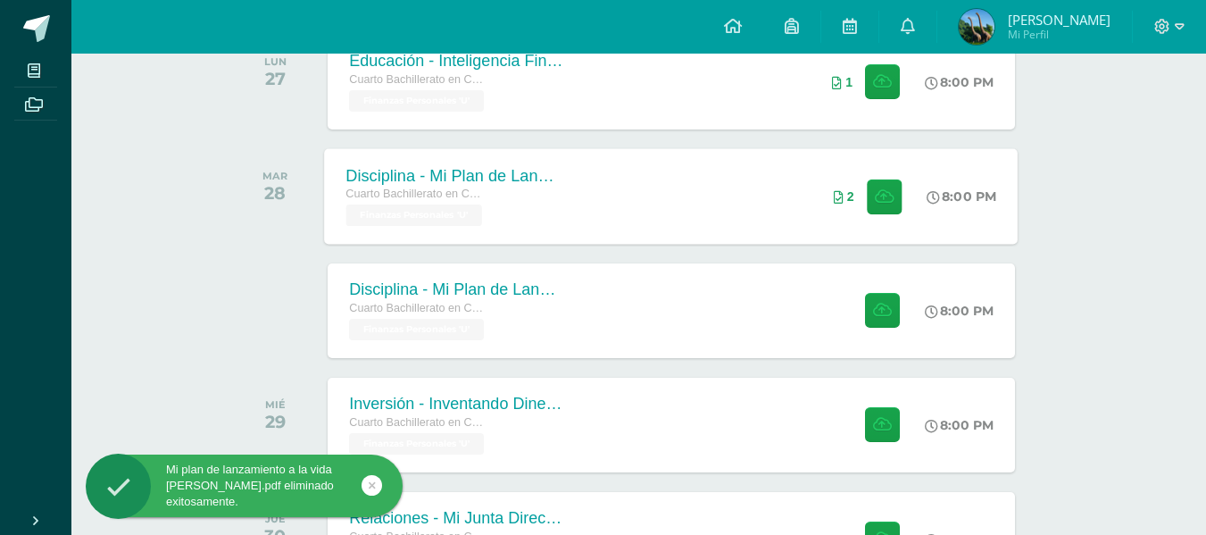
click at [511, 201] on div "Cuarto Bachillerato en CCLL en Diseño Grafico" at bounding box center [454, 195] width 216 height 20
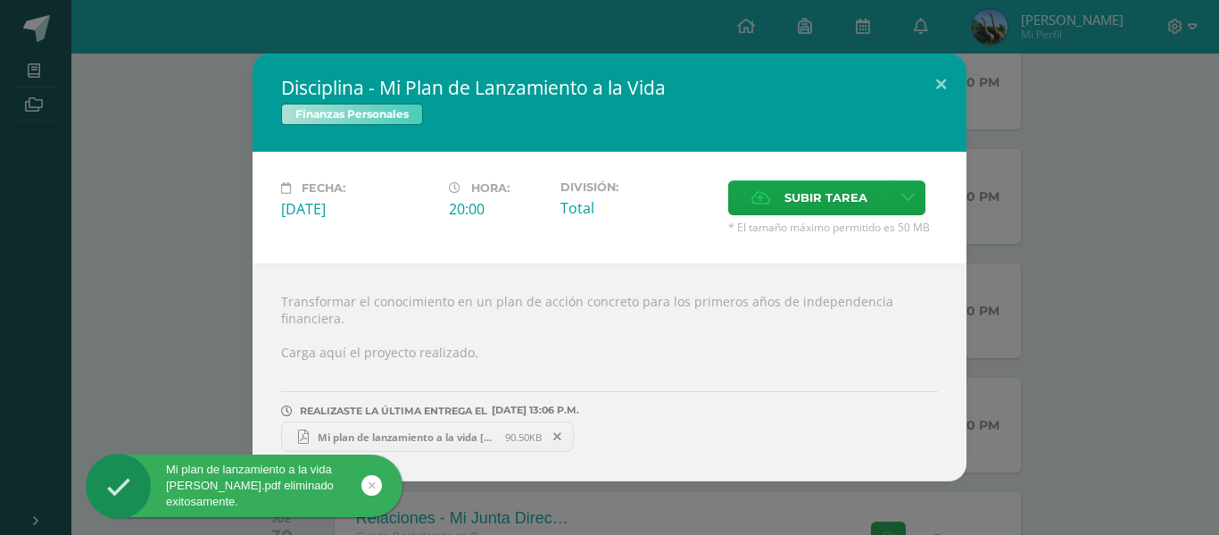
click at [211, 333] on div "Disciplina - Mi Plan de Lanzamiento a la Vida Finanzas Personales Fecha: [DATE]…" at bounding box center [609, 268] width 1205 height 428
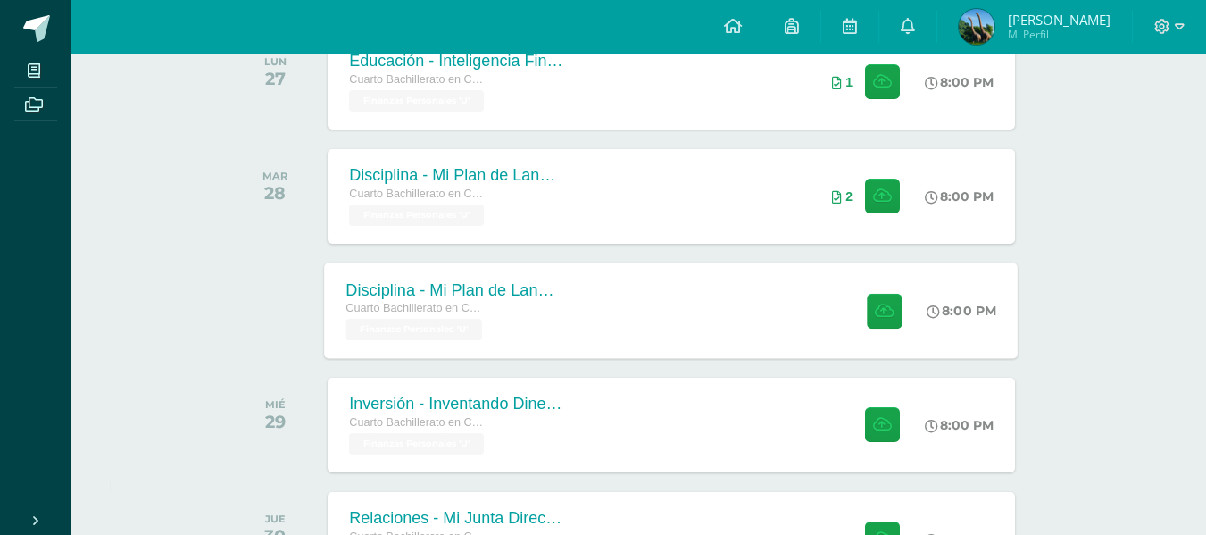
scroll to position [864, 0]
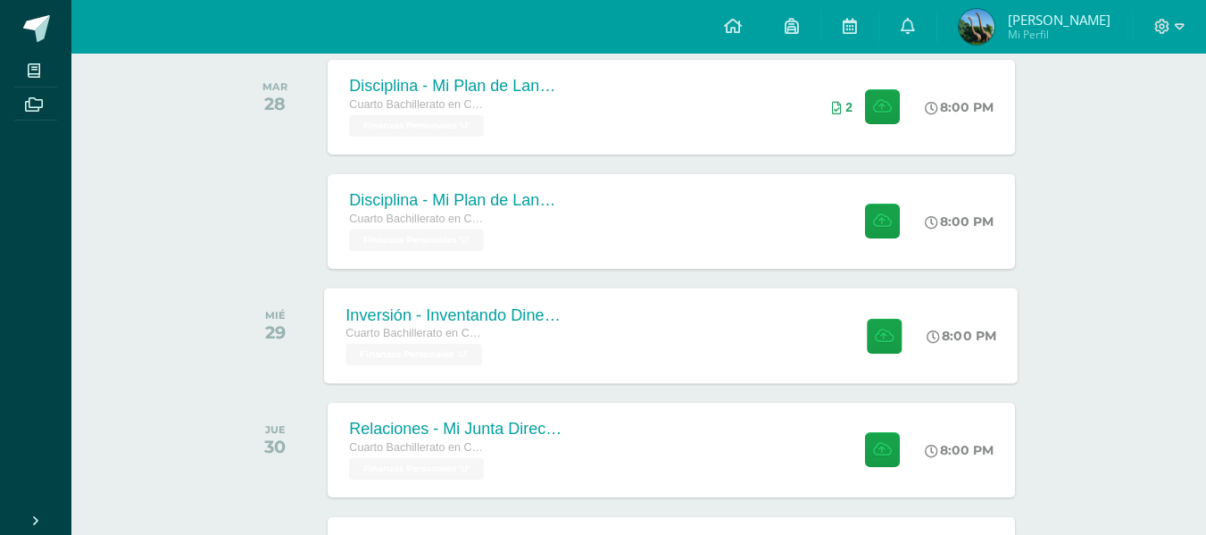
click at [472, 326] on div "Cuarto Bachillerato en CCLL en Diseño Grafico" at bounding box center [454, 334] width 216 height 20
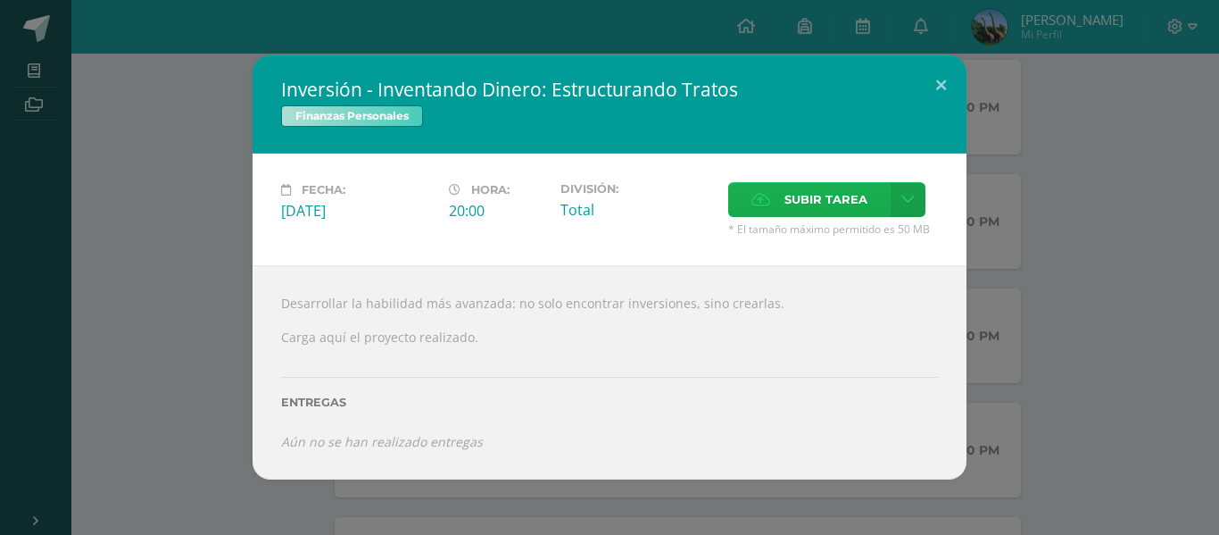
click at [769, 194] on icon at bounding box center [761, 200] width 19 height 12
click at [0, 0] on input "Subir tarea" at bounding box center [0, 0] width 0 height 0
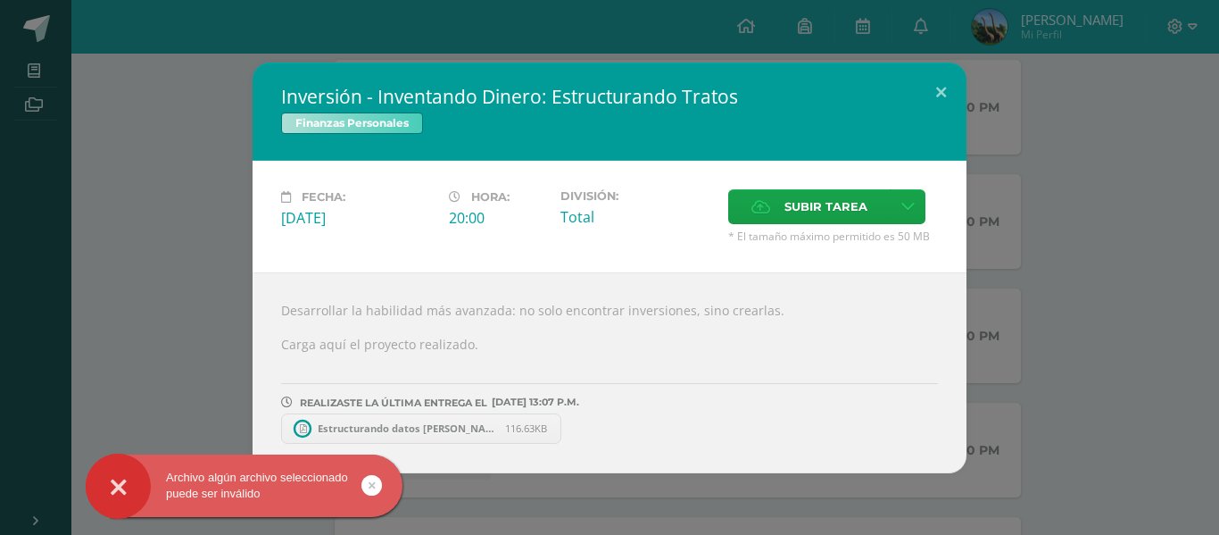
click at [443, 435] on link "Estructurando datos [PERSON_NAME].pdf 116.63KB" at bounding box center [421, 428] width 280 height 30
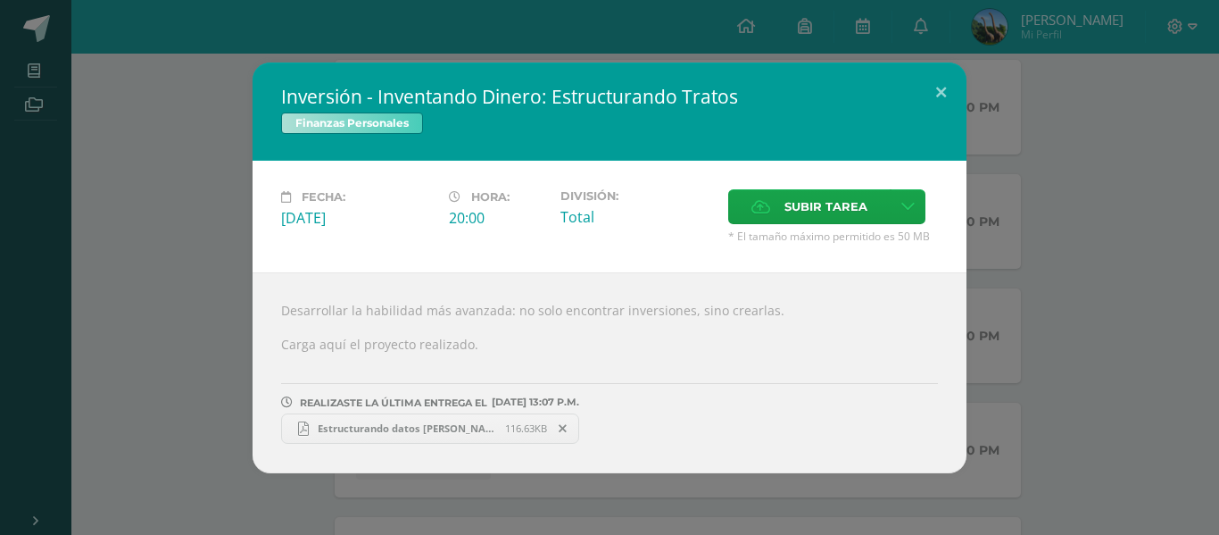
click at [21, 473] on div "Inversión - Inventando Dinero: Estructurando Tratos Finanzas Personales Fecha: …" at bounding box center [609, 267] width 1219 height 535
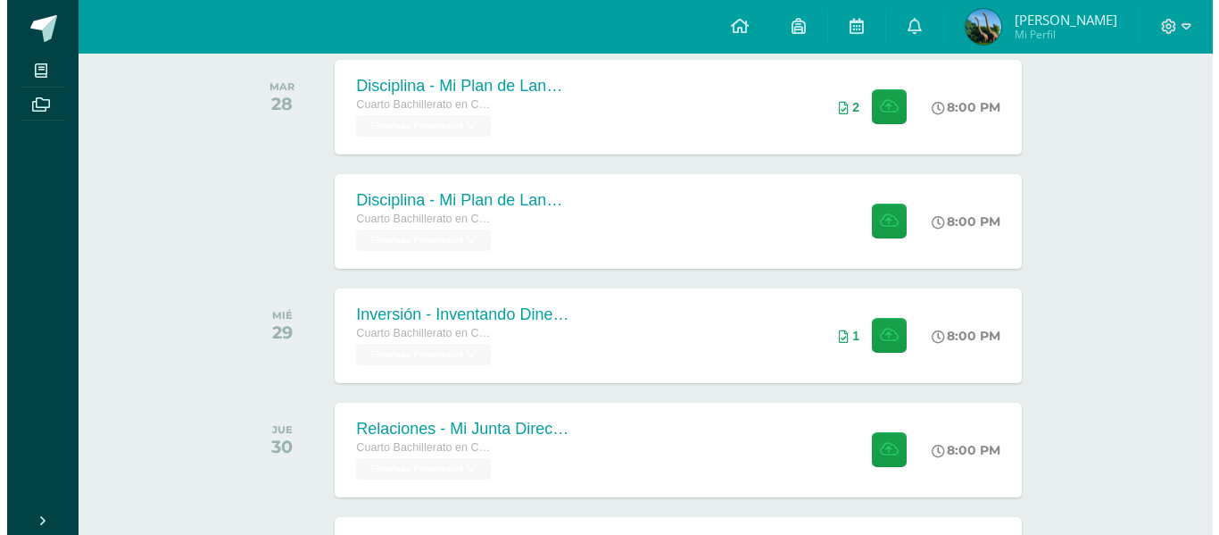
scroll to position [1043, 0]
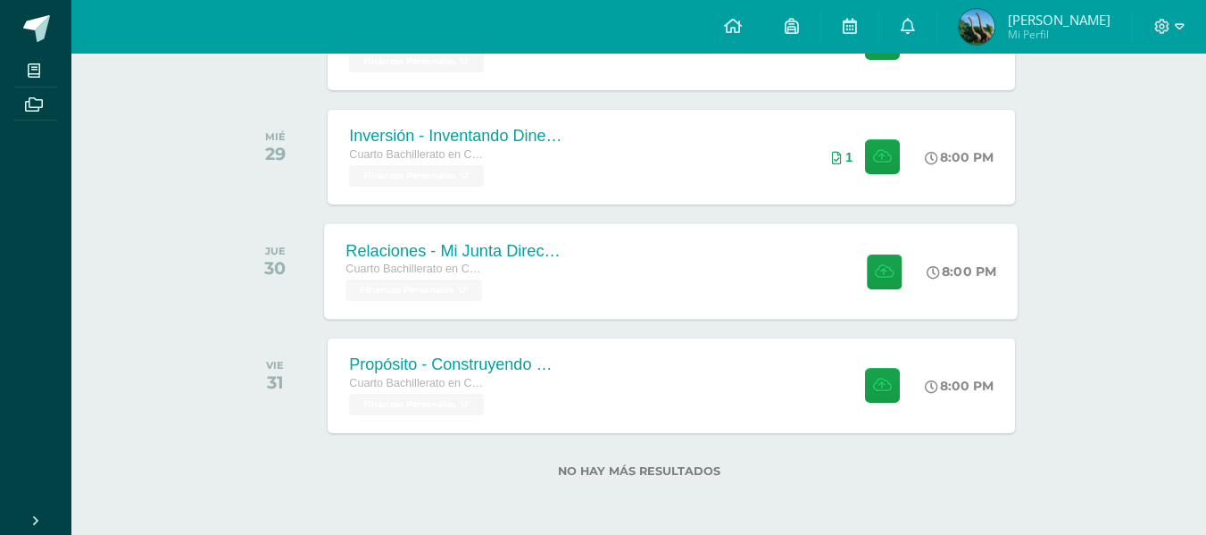
click at [536, 298] on div "Cuarto Bachillerato en CCLL en Diseño Grafico Finanzas Personales 'U'" at bounding box center [454, 280] width 216 height 41
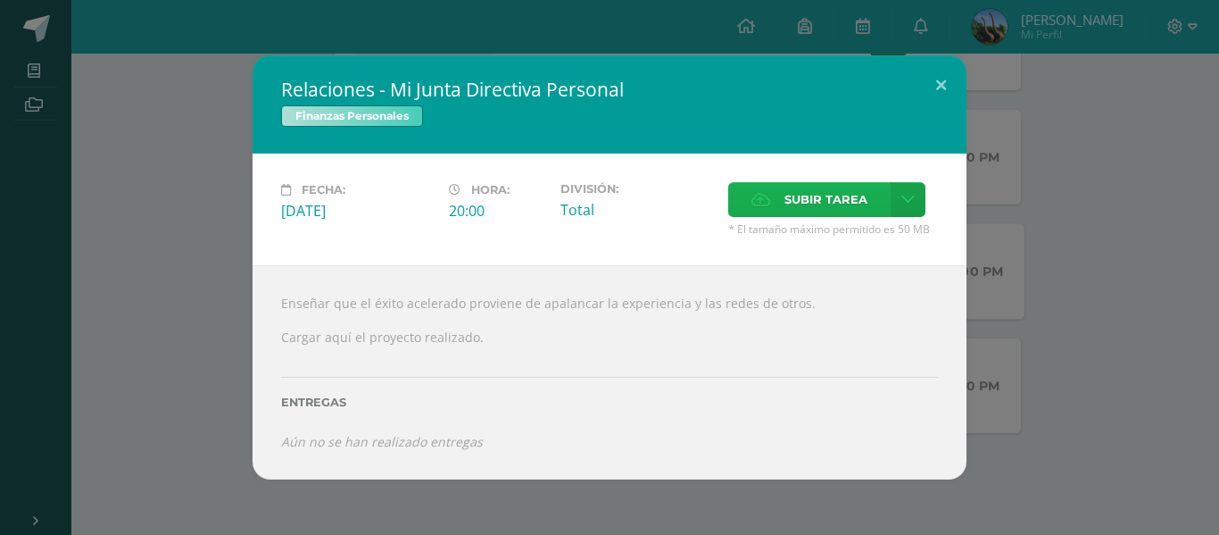
click at [796, 197] on span "Subir tarea" at bounding box center [826, 199] width 83 height 33
click at [0, 0] on input "Subir tarea" at bounding box center [0, 0] width 0 height 0
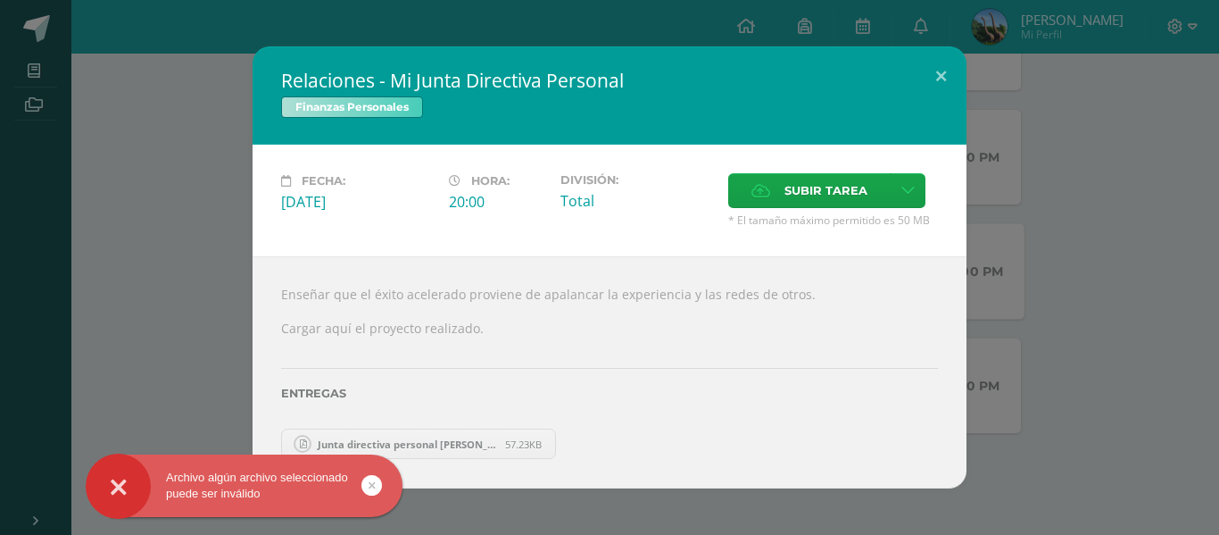
click at [360, 485] on div "Archivo algún archivo seleccionado puede ser inválido" at bounding box center [244, 486] width 317 height 32
click at [367, 485] on link at bounding box center [372, 485] width 21 height 21
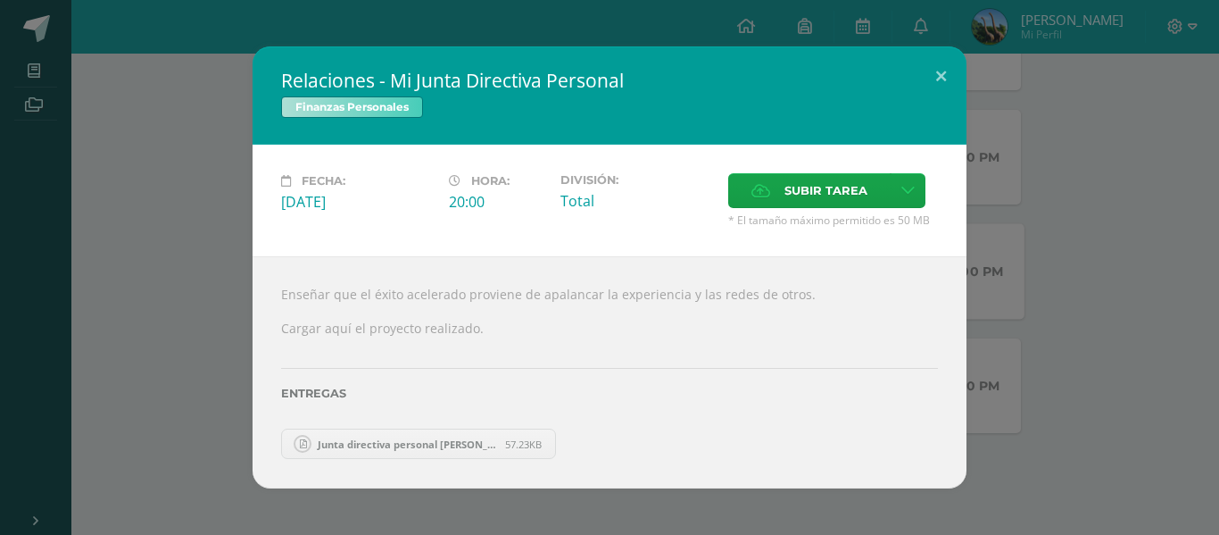
click at [593, 406] on div "Entregas" at bounding box center [609, 387] width 657 height 73
click at [640, 436] on div "Junta directiva personal [PERSON_NAME].pdf 57.23KB" at bounding box center [609, 441] width 657 height 35
click at [0, 371] on div "Relaciones - Mi Junta Directiva Personal Finanzas Personales Fecha: [DATE] Hora…" at bounding box center [609, 267] width 1219 height 535
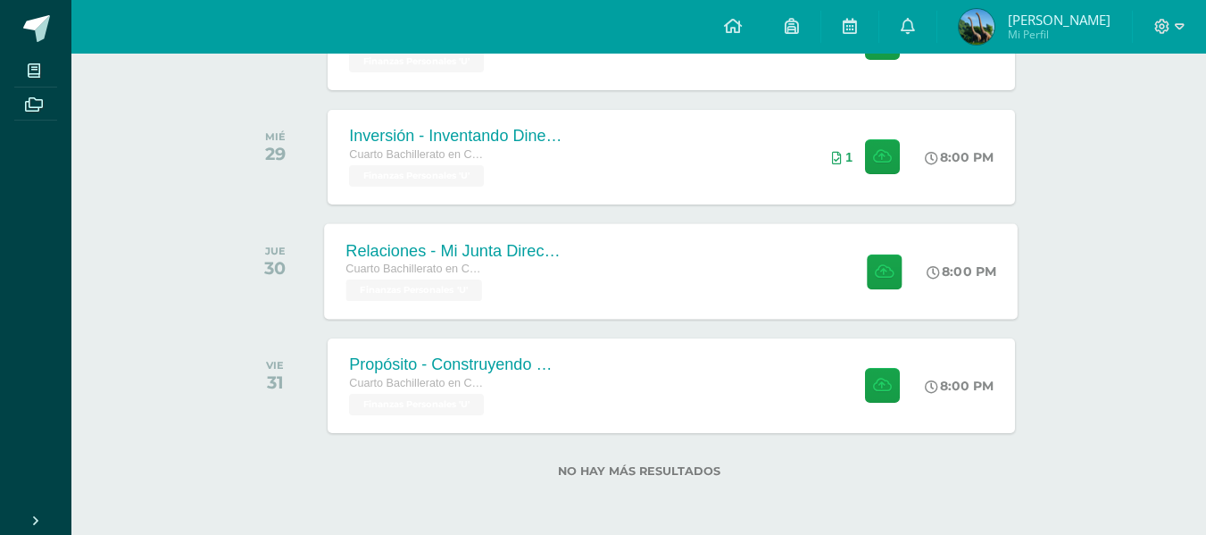
click at [471, 255] on div "Relaciones - Mi Junta Directiva Personal" at bounding box center [454, 250] width 216 height 19
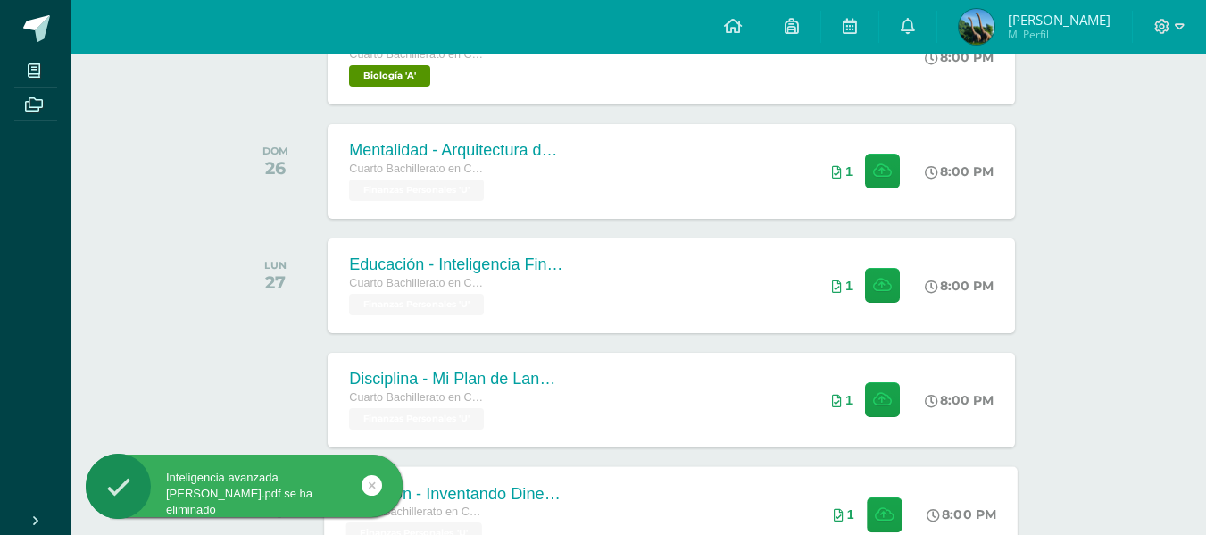
scroll to position [1043, 0]
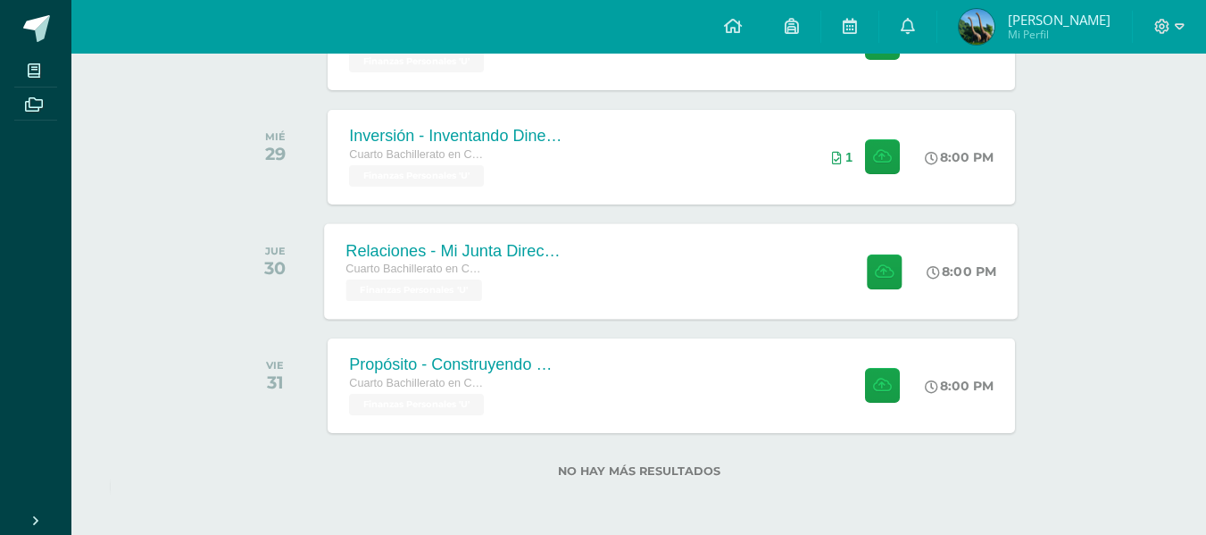
click at [496, 290] on div "Cuarto Bachillerato en CCLL en Diseño Grafico Finanzas Personales 'U'" at bounding box center [454, 280] width 216 height 41
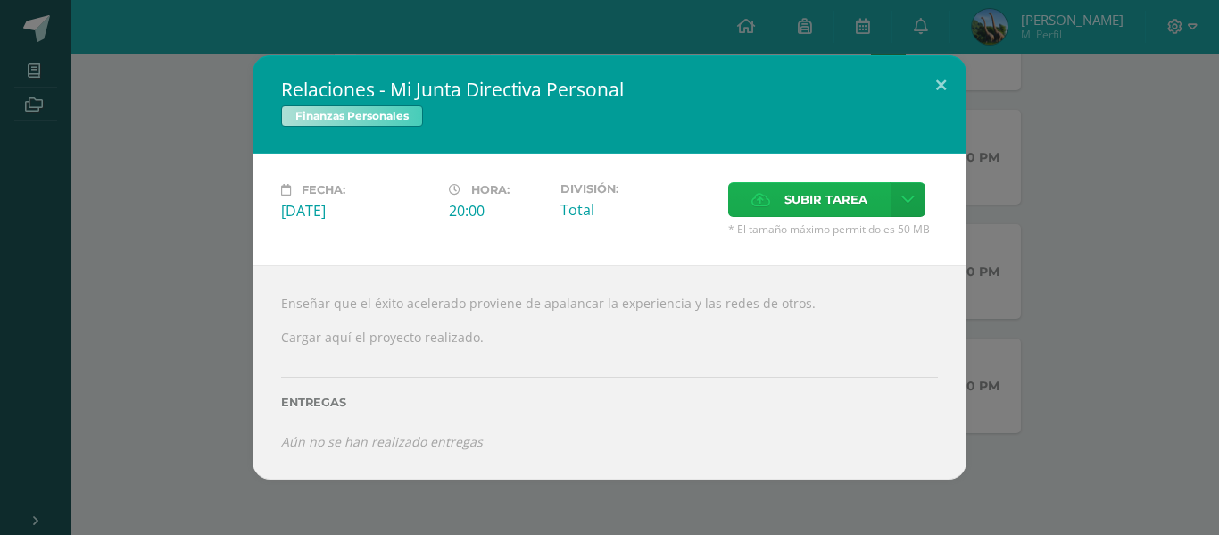
click at [828, 190] on span "Subir tarea" at bounding box center [826, 199] width 83 height 33
click at [0, 0] on input "Subir tarea" at bounding box center [0, 0] width 0 height 0
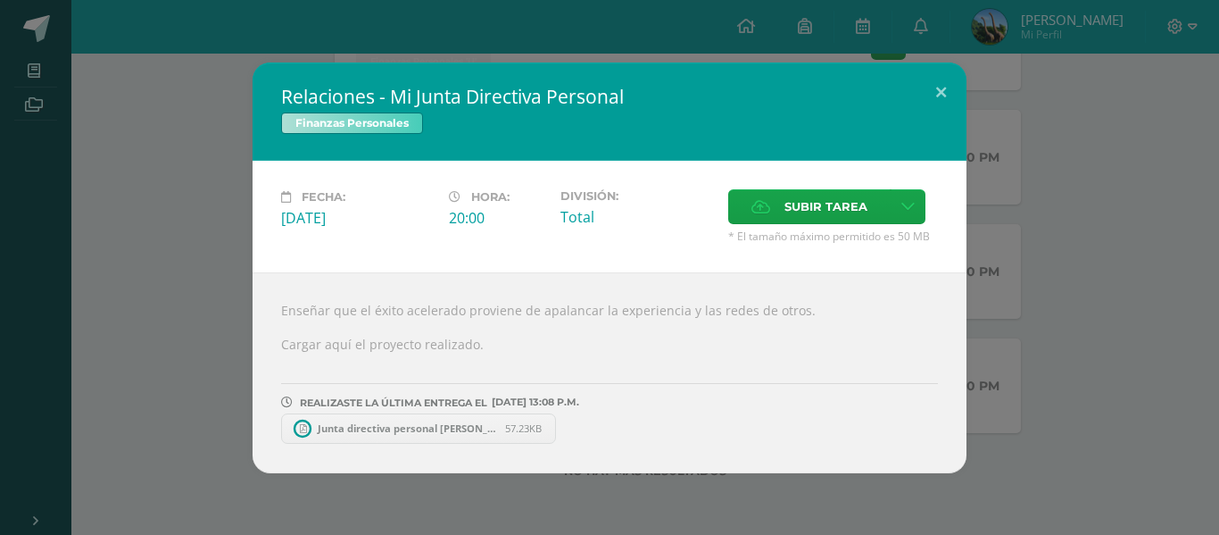
click at [330, 430] on span "Junta directiva personal [PERSON_NAME].pdf" at bounding box center [407, 427] width 196 height 13
click at [61, 319] on div "Relaciones - Mi Junta Directiva Personal Finanzas Personales Fecha: [DATE] Hora…" at bounding box center [609, 267] width 1205 height 411
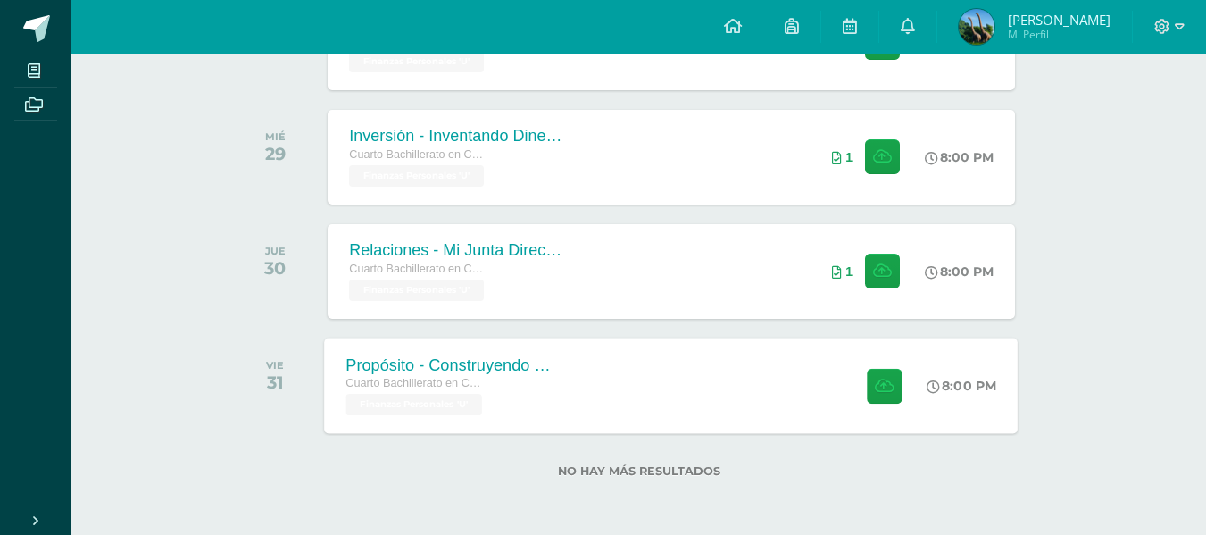
click at [496, 370] on div "Propósito - Construyendo Mi Legado" at bounding box center [454, 364] width 216 height 19
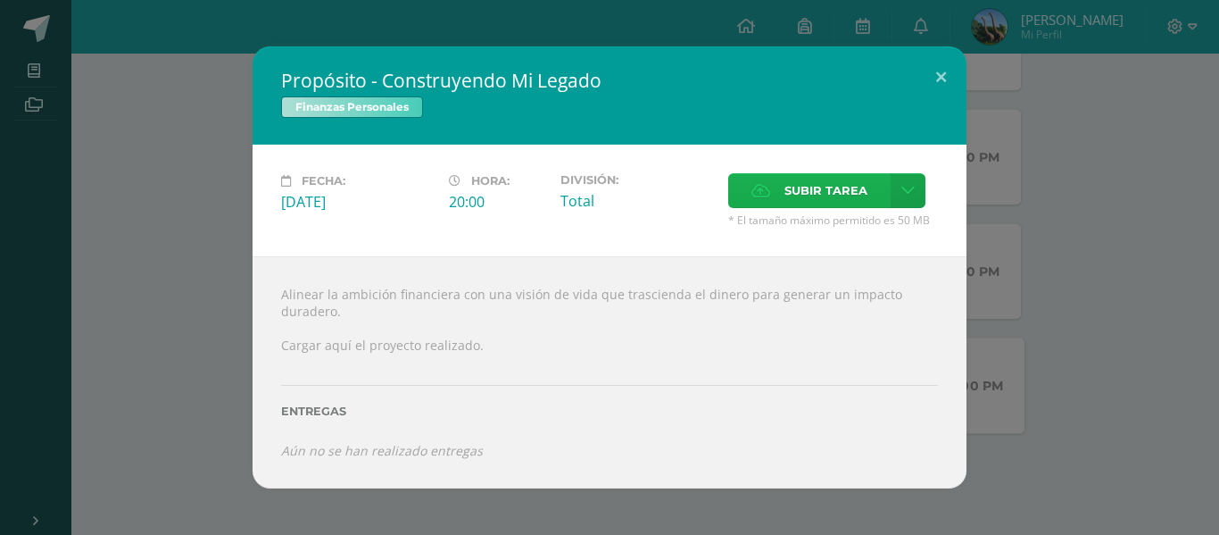
click at [778, 206] on label "Subir tarea" at bounding box center [809, 190] width 162 height 35
click at [0, 0] on input "Subir tarea" at bounding box center [0, 0] width 0 height 0
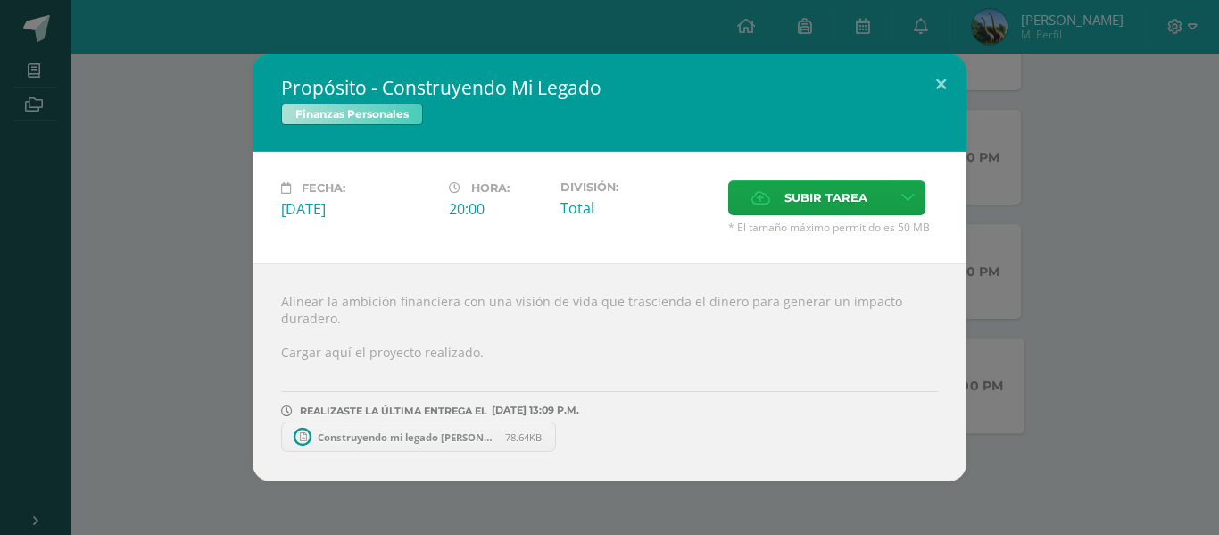
click at [130, 146] on div "Propósito - Construyendo Mi Legado Finanzas Personales Fecha: [DATE] Hora: 20:0…" at bounding box center [609, 268] width 1205 height 428
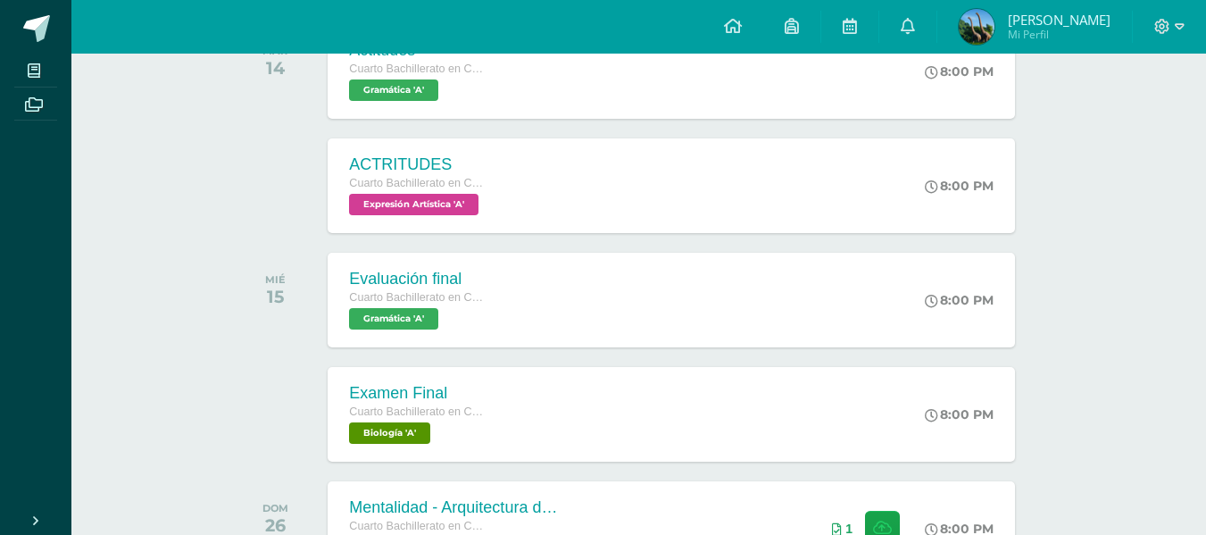
scroll to position [0, 0]
